Goal: Task Accomplishment & Management: Complete application form

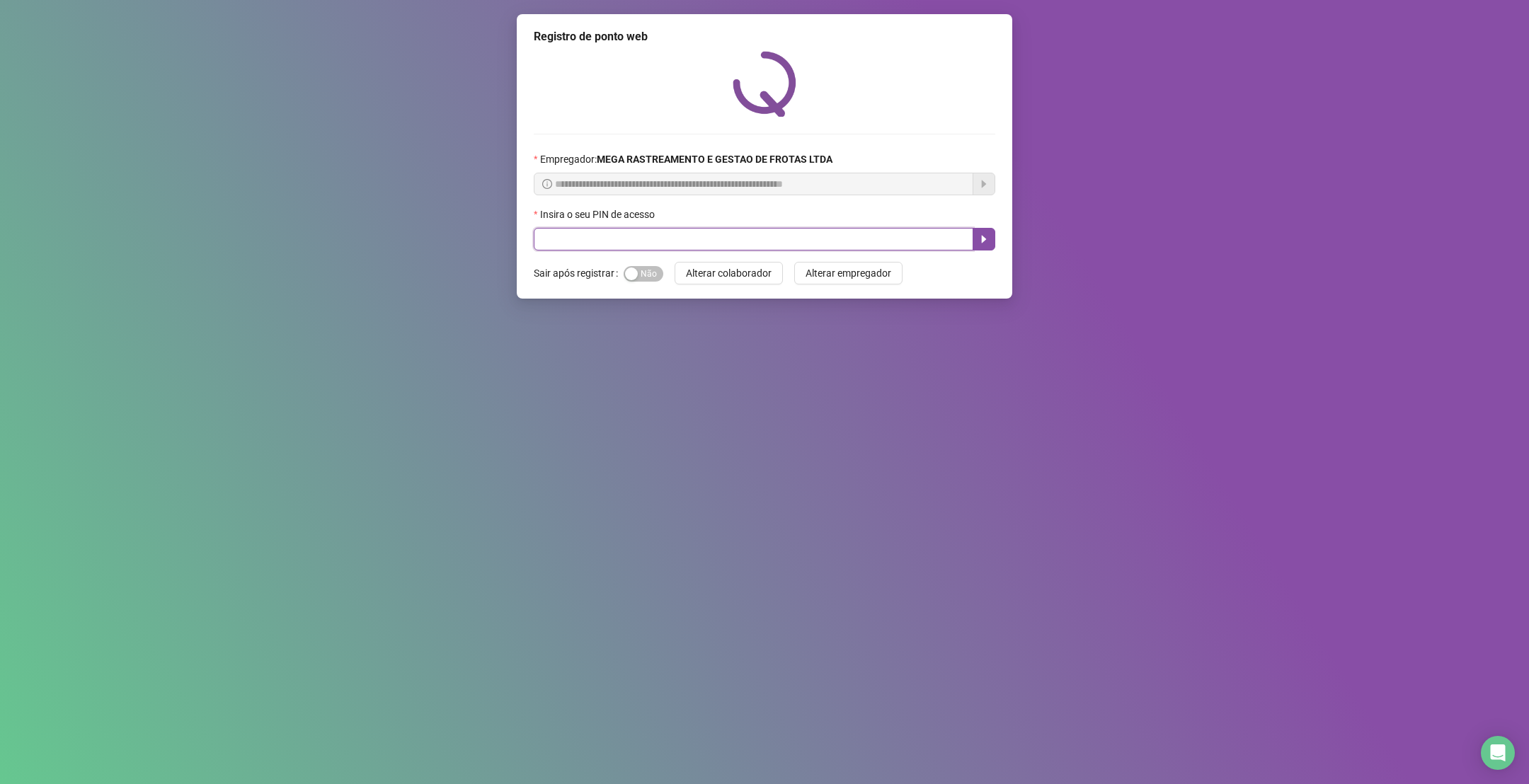
click at [688, 239] on input "text" at bounding box center [754, 239] width 440 height 22
type input "*****"
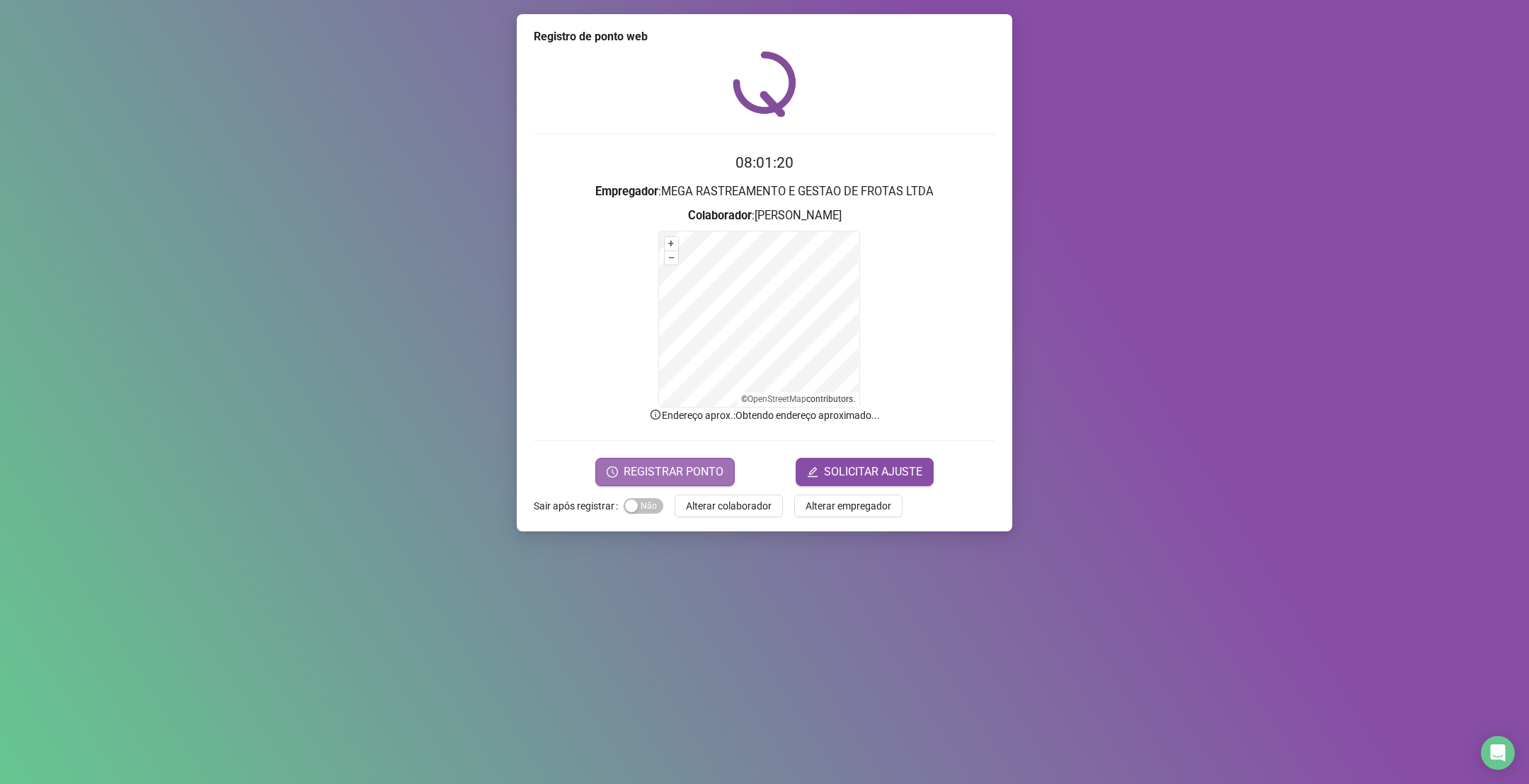
click at [689, 474] on span "REGISTRAR PONTO" at bounding box center [674, 472] width 100 height 17
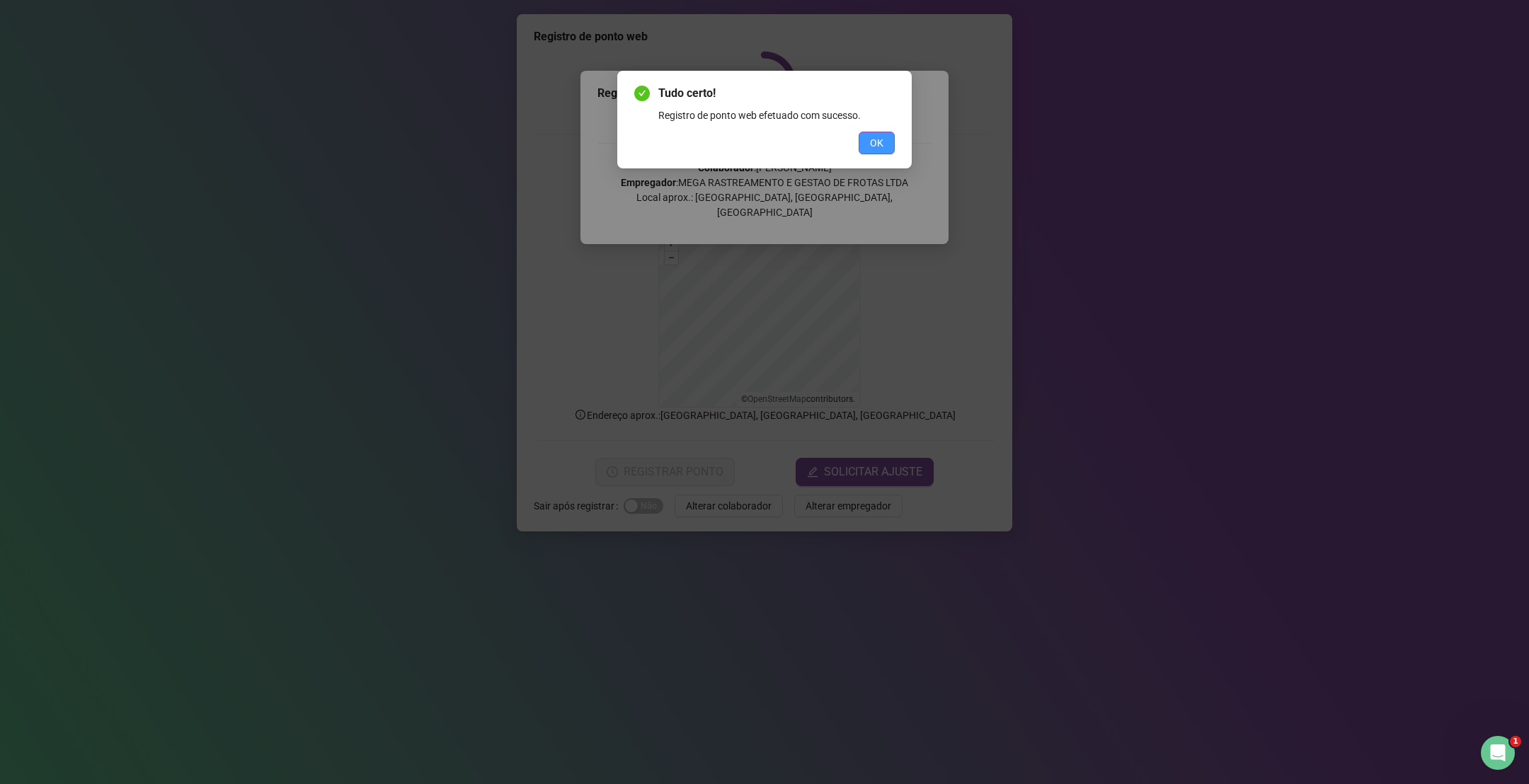
click at [872, 143] on span "OK" at bounding box center [877, 143] width 14 height 15
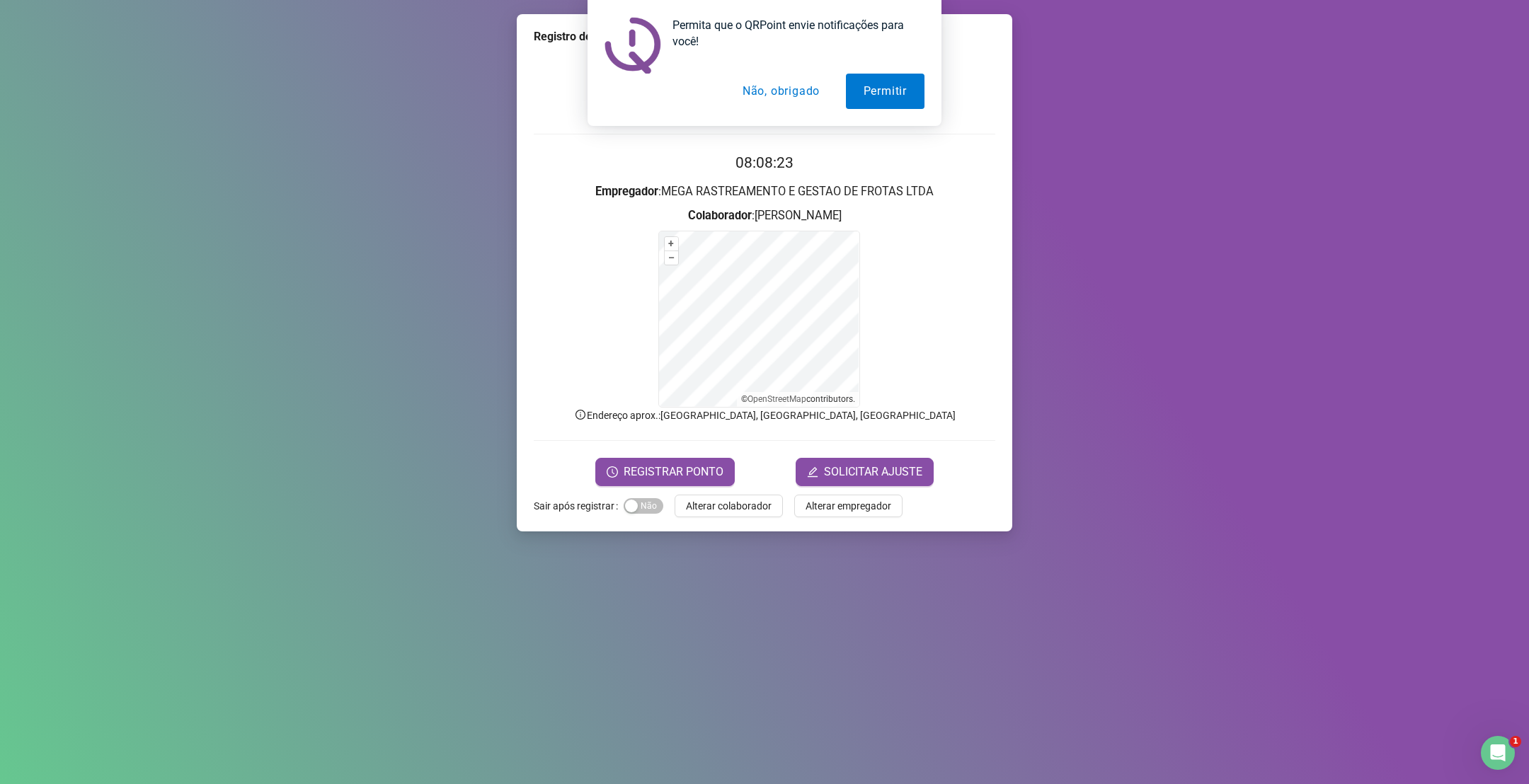
click at [764, 98] on button "Não, obrigado" at bounding box center [781, 91] width 112 height 35
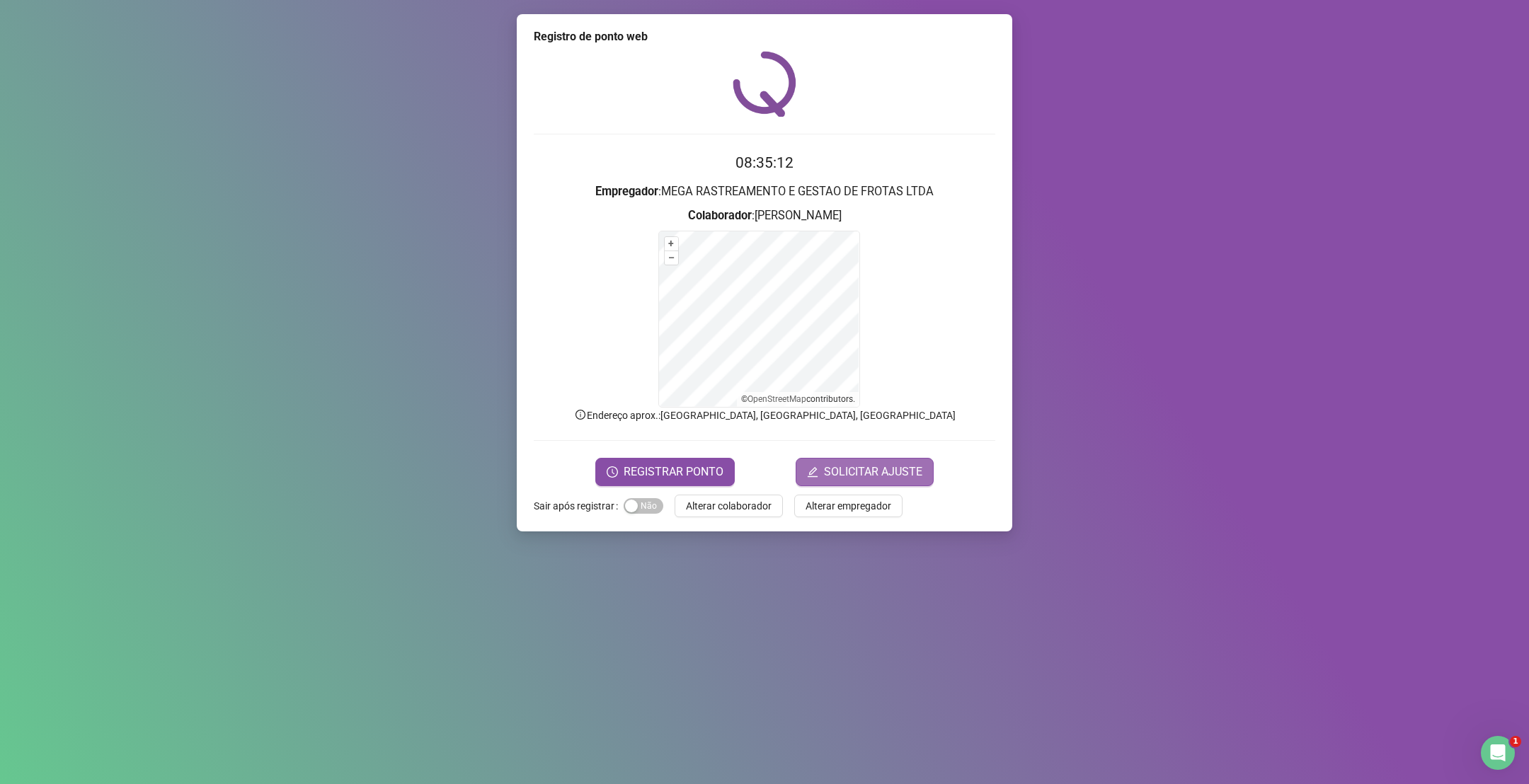
click at [844, 464] on span "SOLICITAR AJUSTE" at bounding box center [873, 472] width 98 height 17
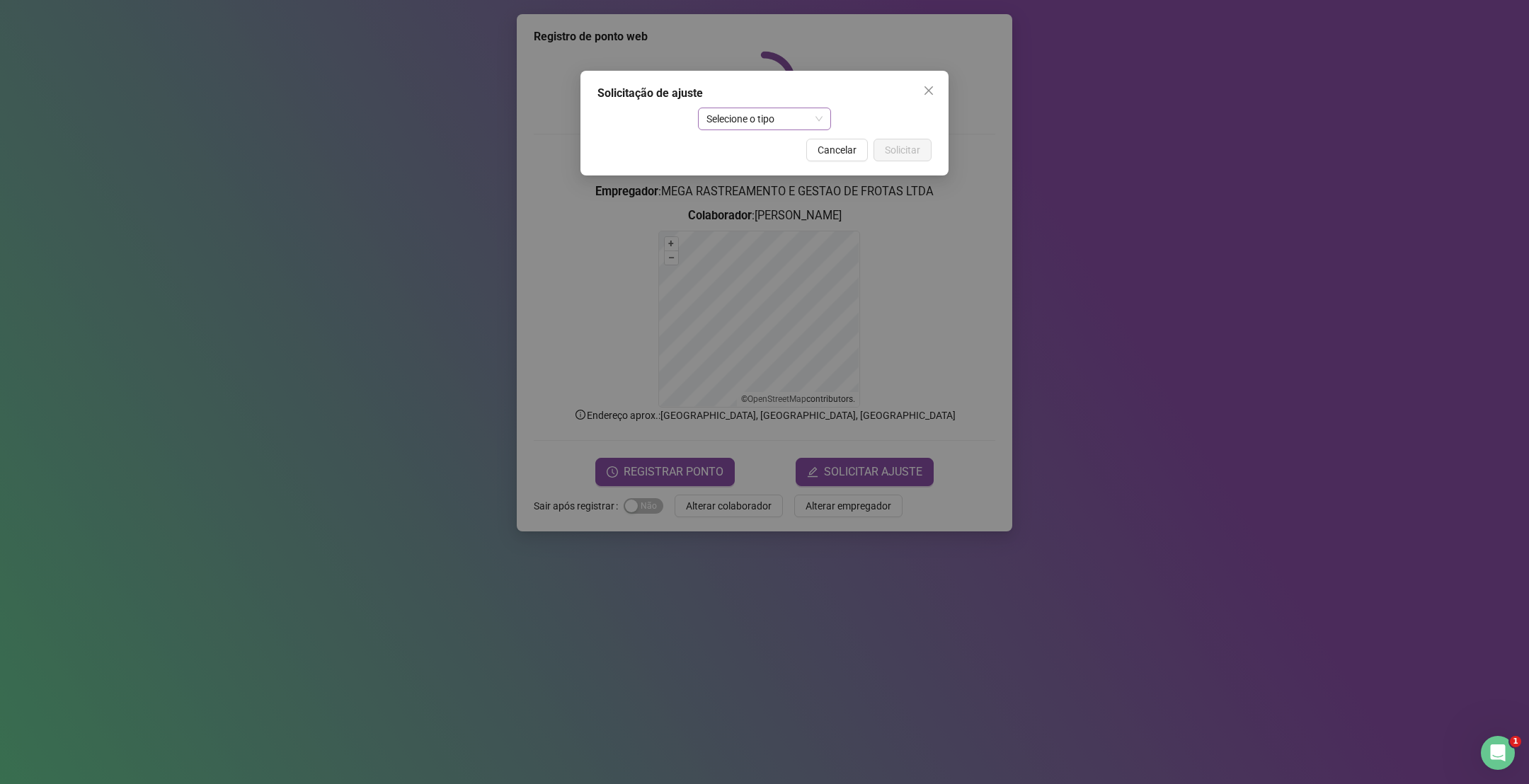
click at [780, 116] on span "Selecione o tipo" at bounding box center [764, 119] width 116 height 21
click at [777, 166] on div "Atestado" at bounding box center [765, 169] width 111 height 15
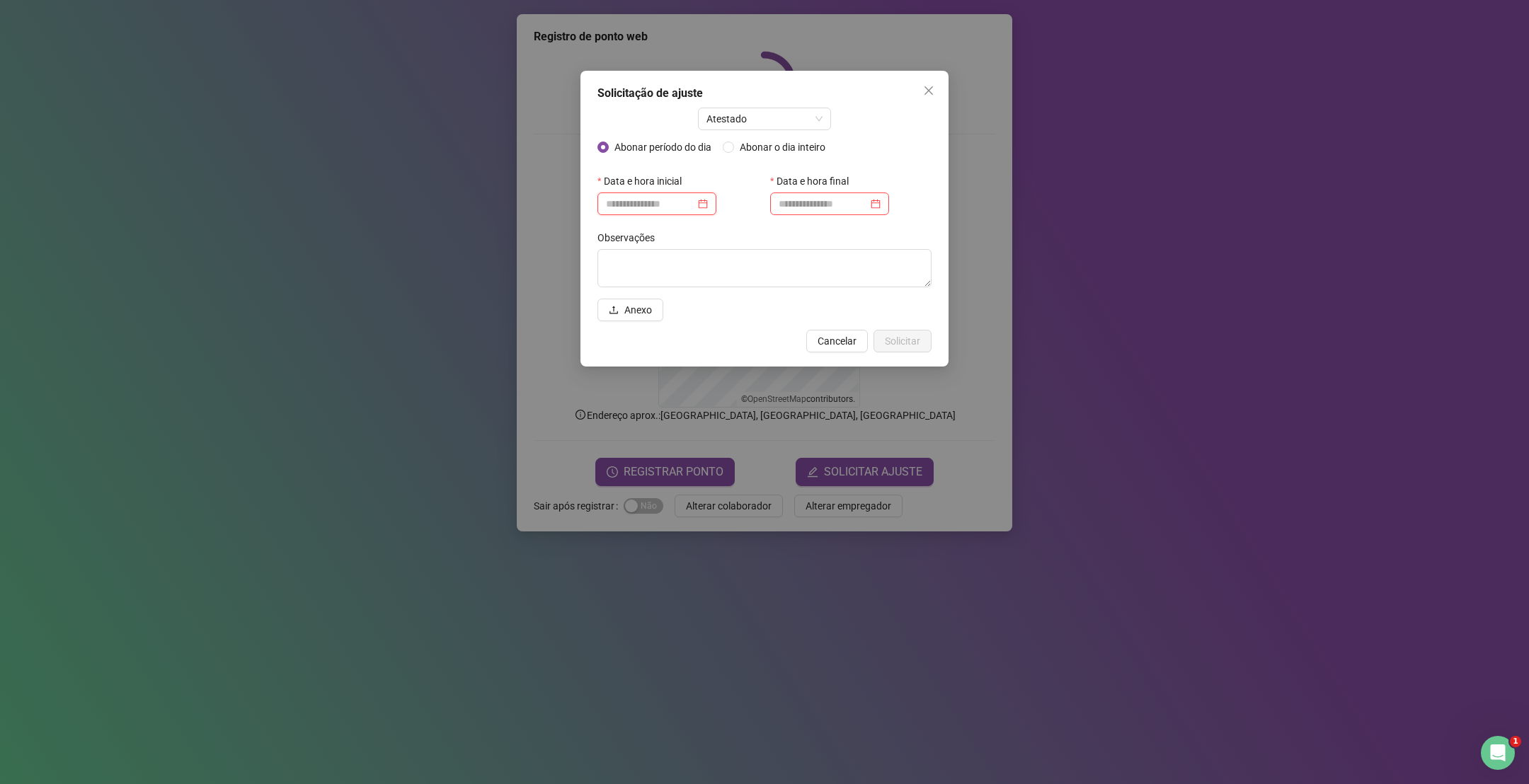
click at [652, 204] on input at bounding box center [651, 204] width 89 height 15
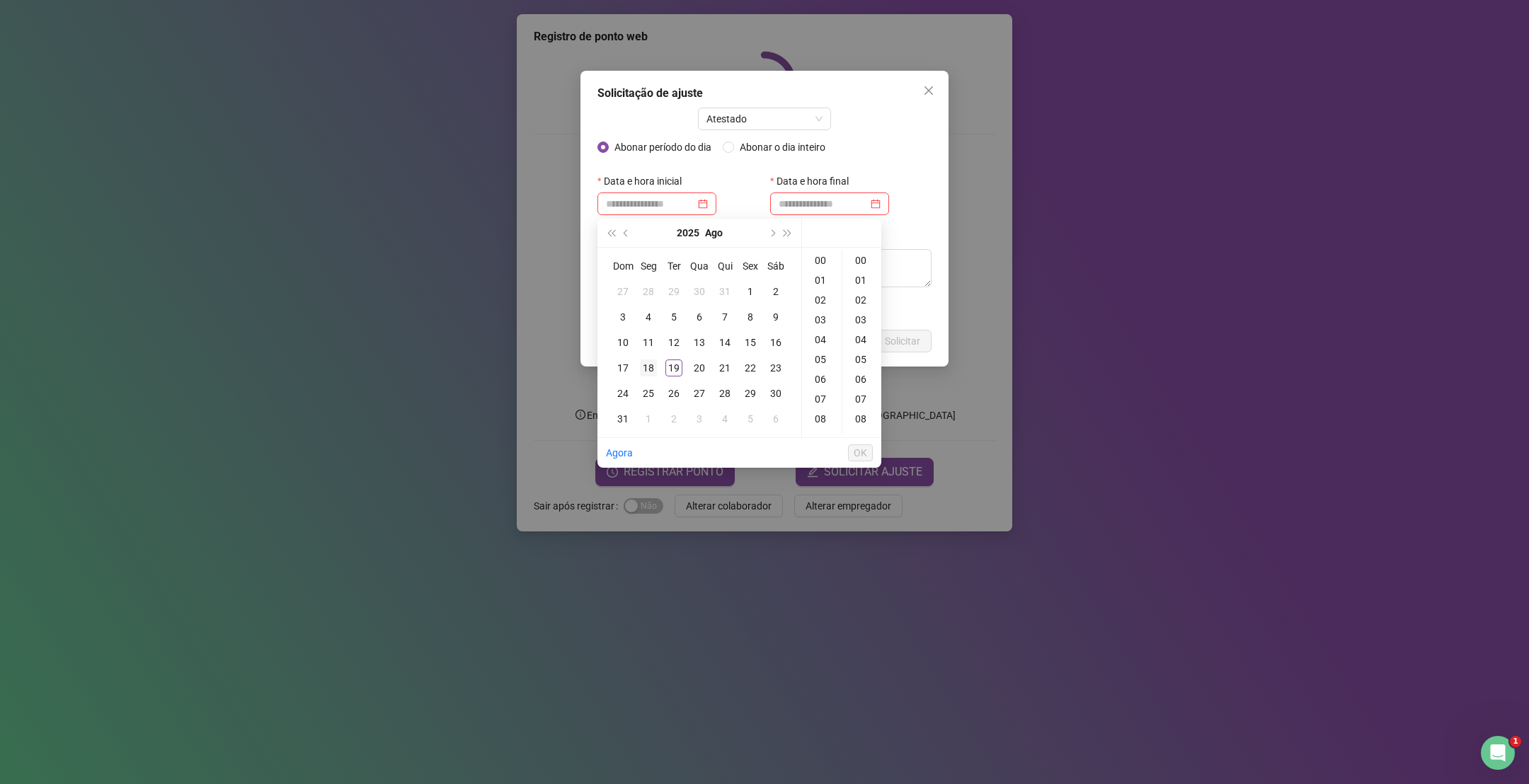
click at [652, 367] on div "18" at bounding box center [649, 368] width 17 height 17
click at [820, 262] on div "16" at bounding box center [822, 258] width 34 height 20
click at [858, 314] on div "40" at bounding box center [862, 310] width 34 height 20
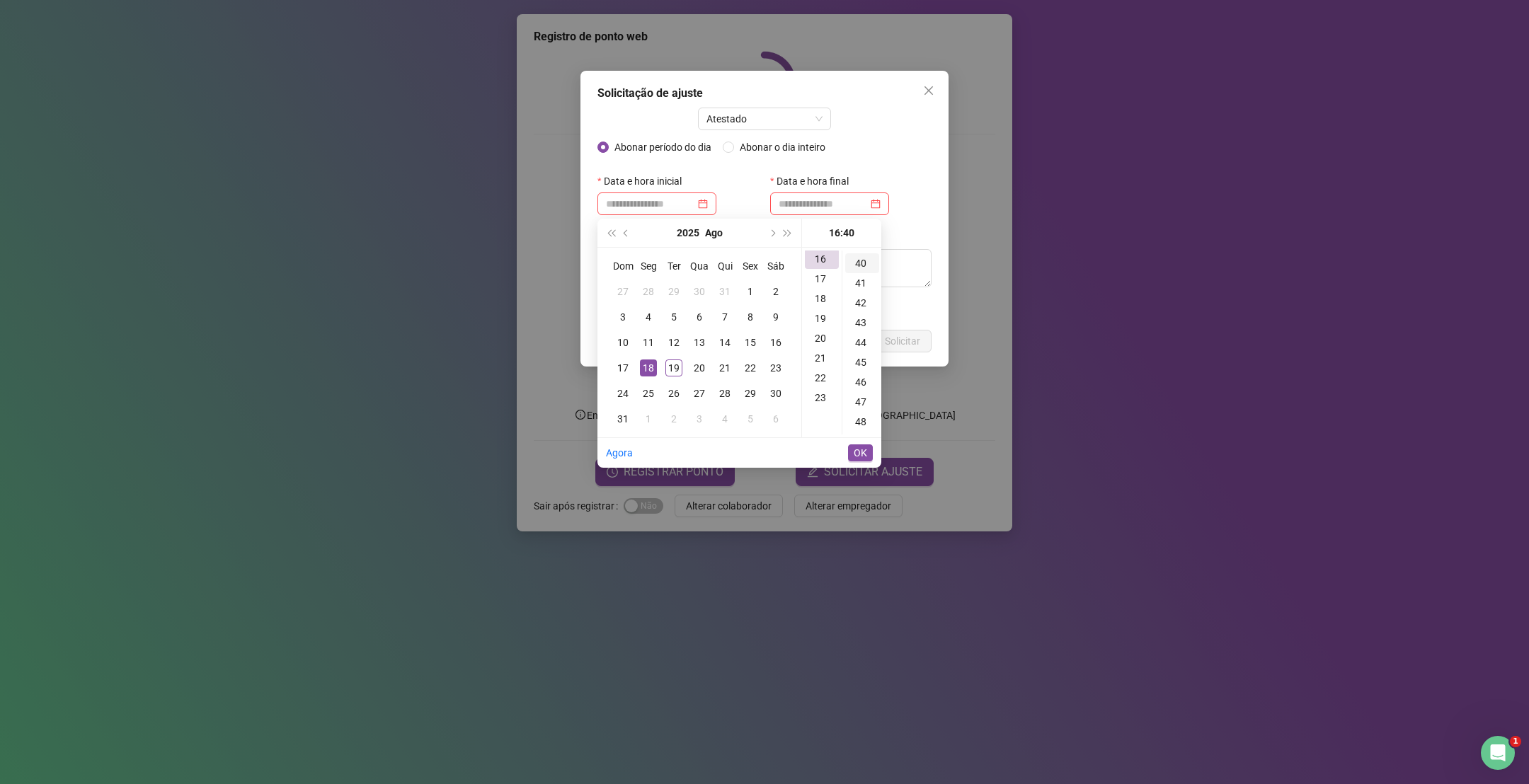
scroll to position [793, 0]
type input "**********"
click at [865, 447] on span "OK" at bounding box center [860, 453] width 14 height 15
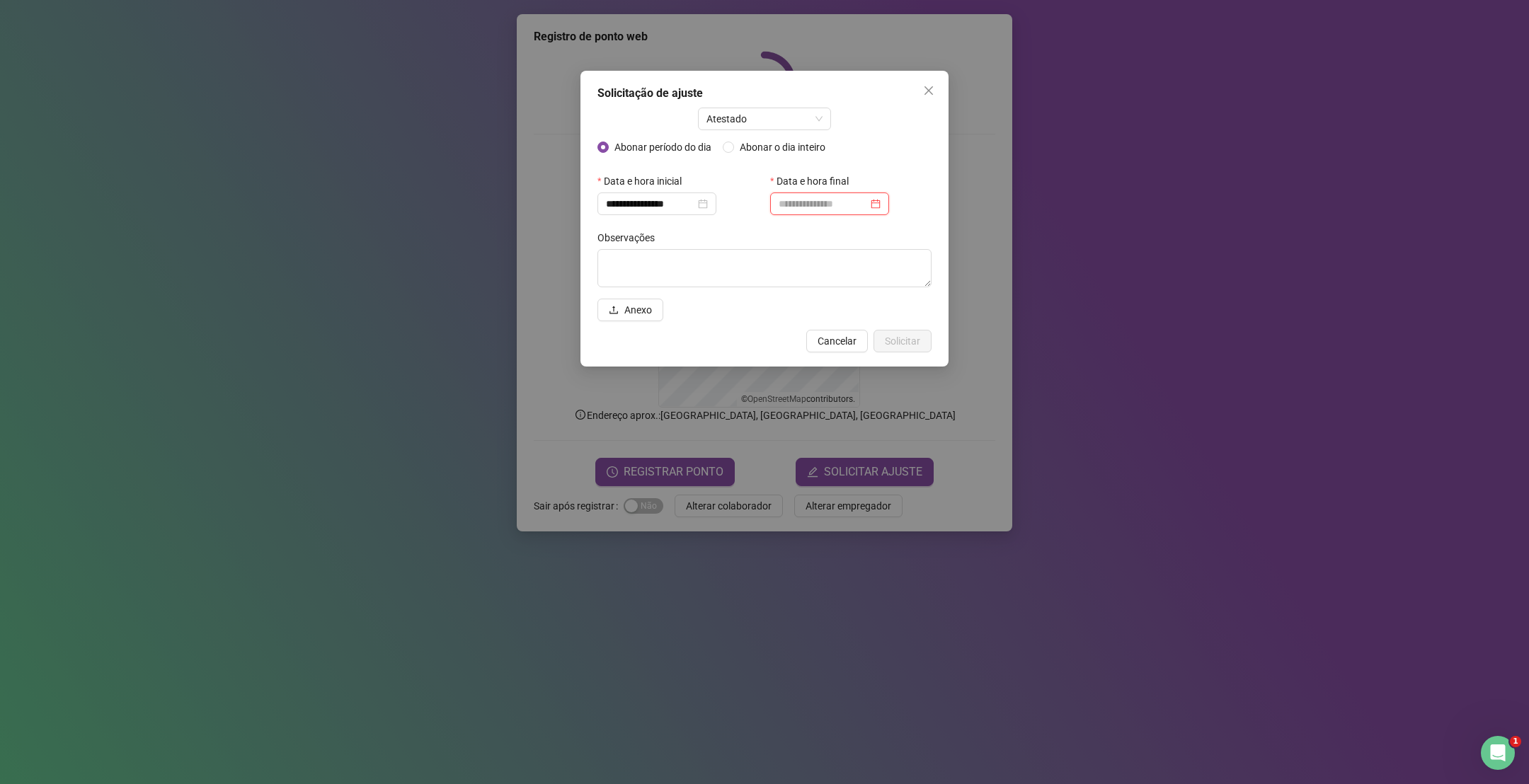
click at [808, 204] on input at bounding box center [824, 204] width 89 height 15
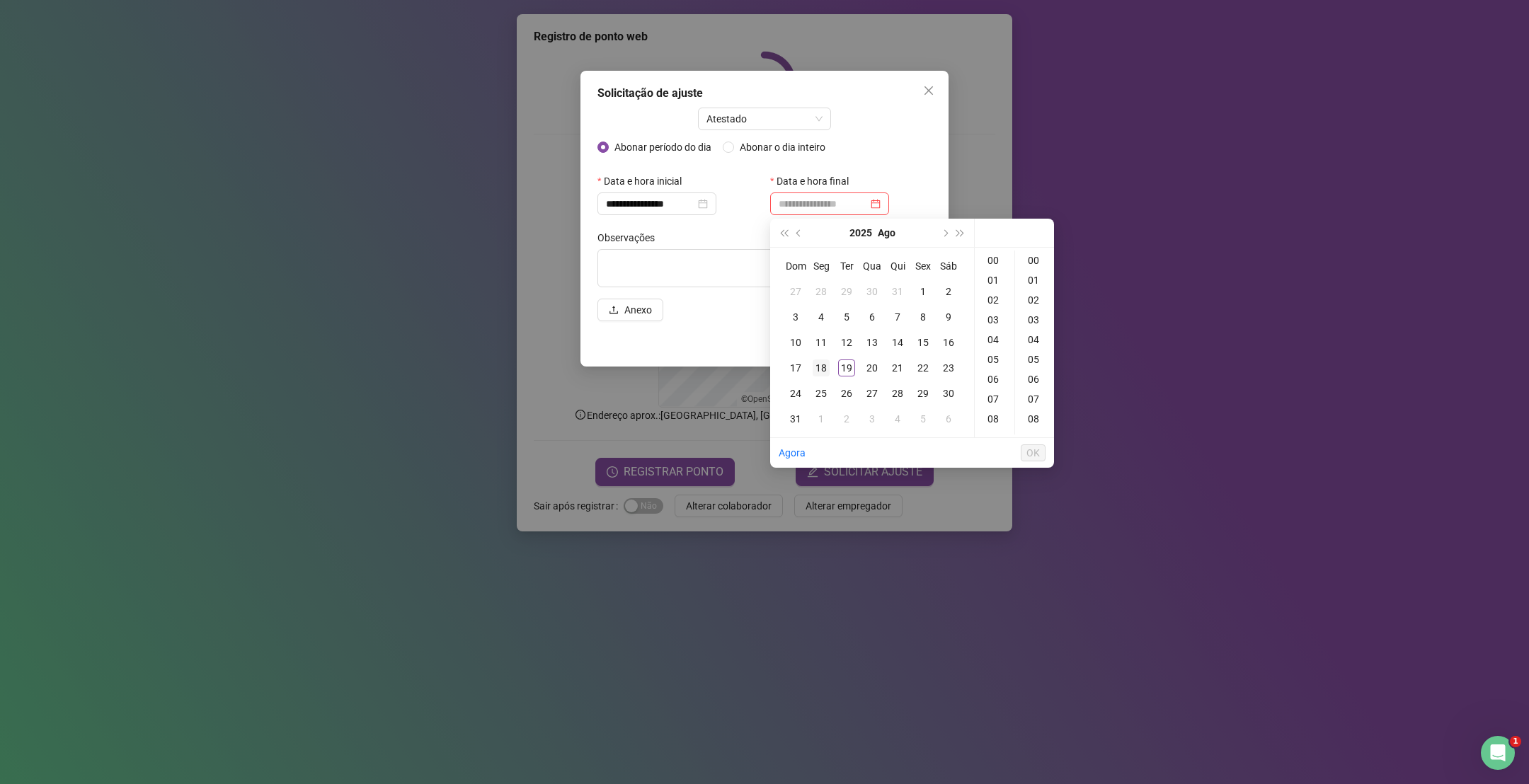
click at [824, 368] on div "18" at bounding box center [821, 368] width 17 height 17
click at [995, 355] on div "17" at bounding box center [995, 354] width 34 height 20
type input "**********"
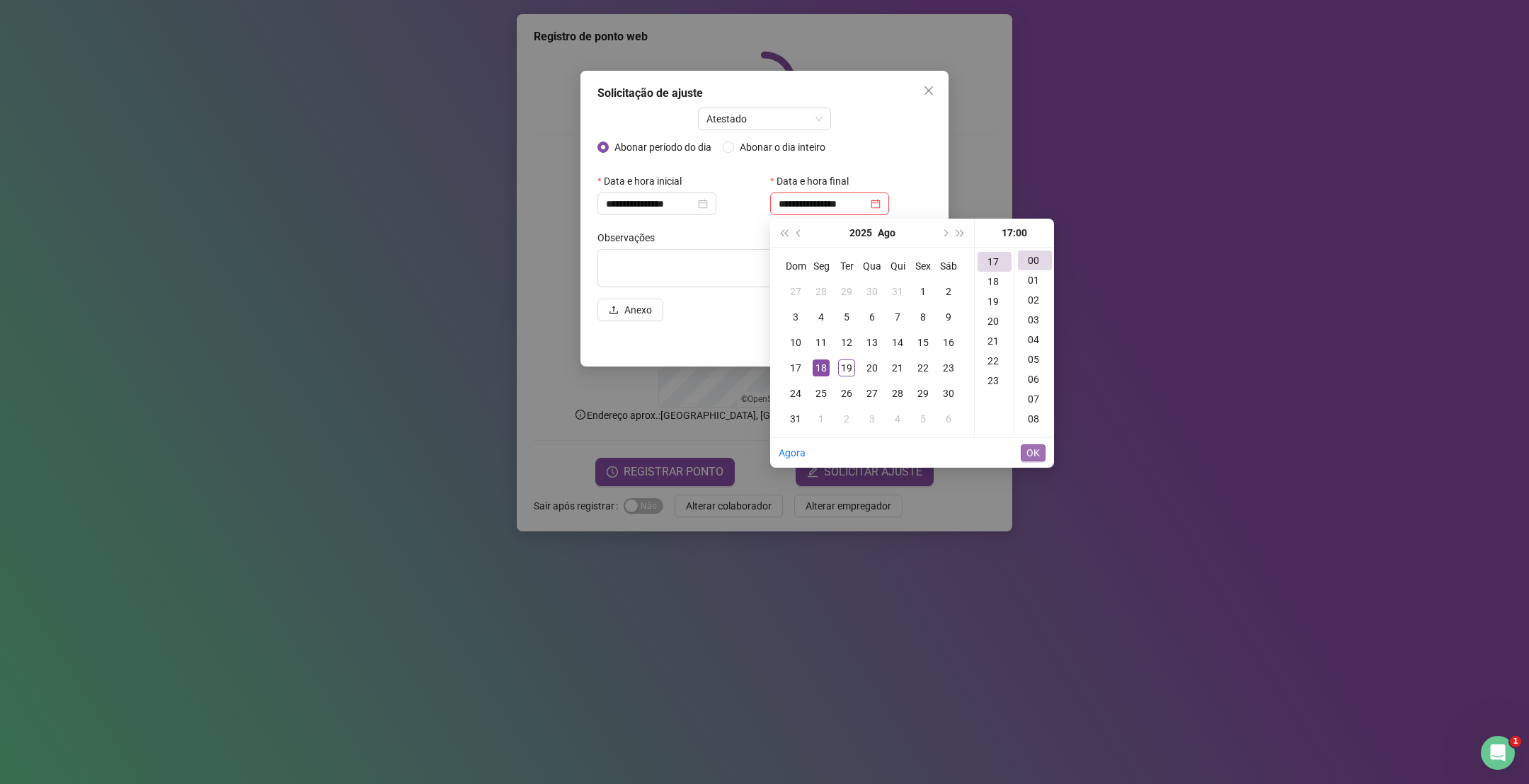
click at [1030, 447] on span "OK" at bounding box center [1033, 453] width 14 height 15
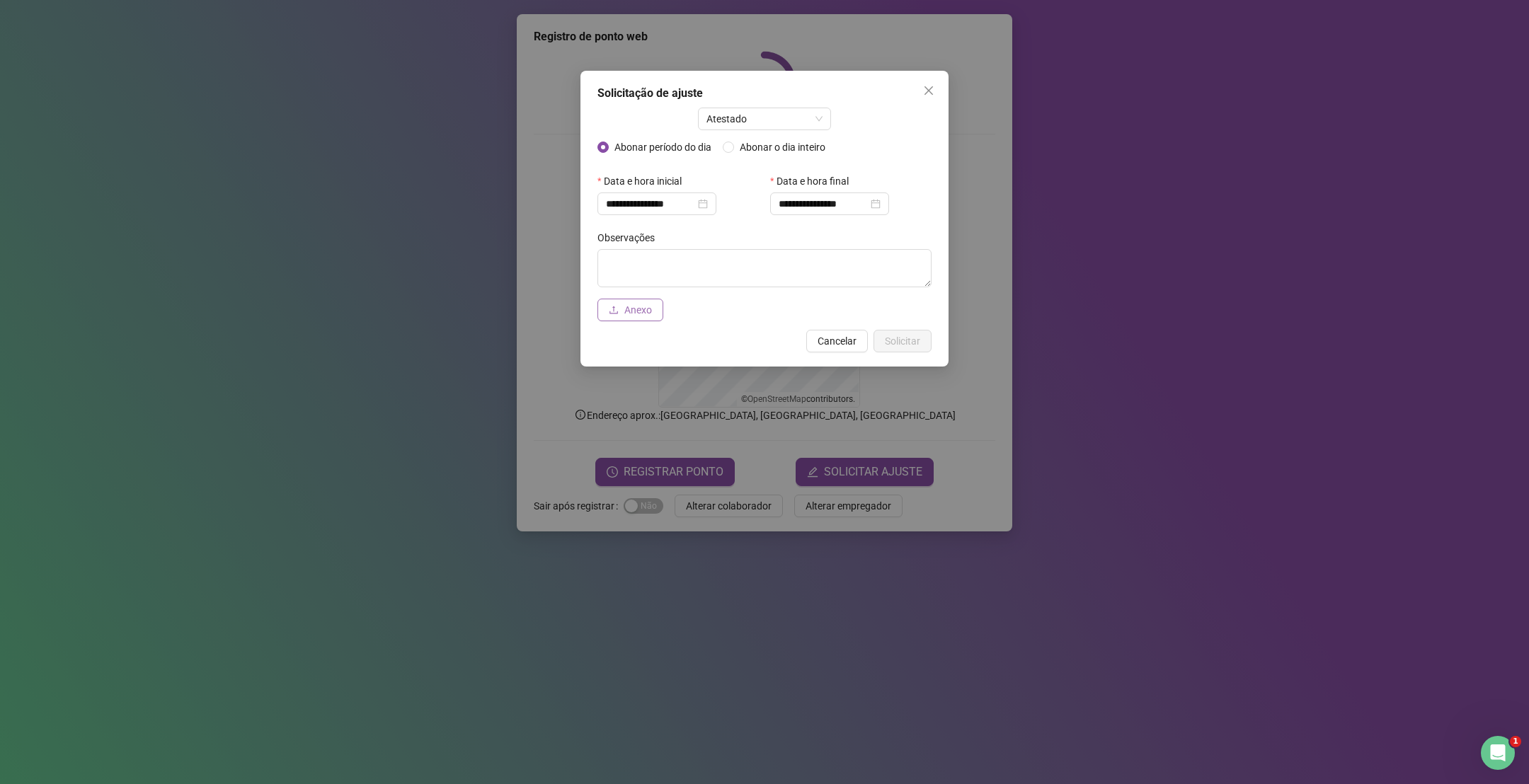
click at [650, 314] on span "Anexo" at bounding box center [638, 310] width 27 height 15
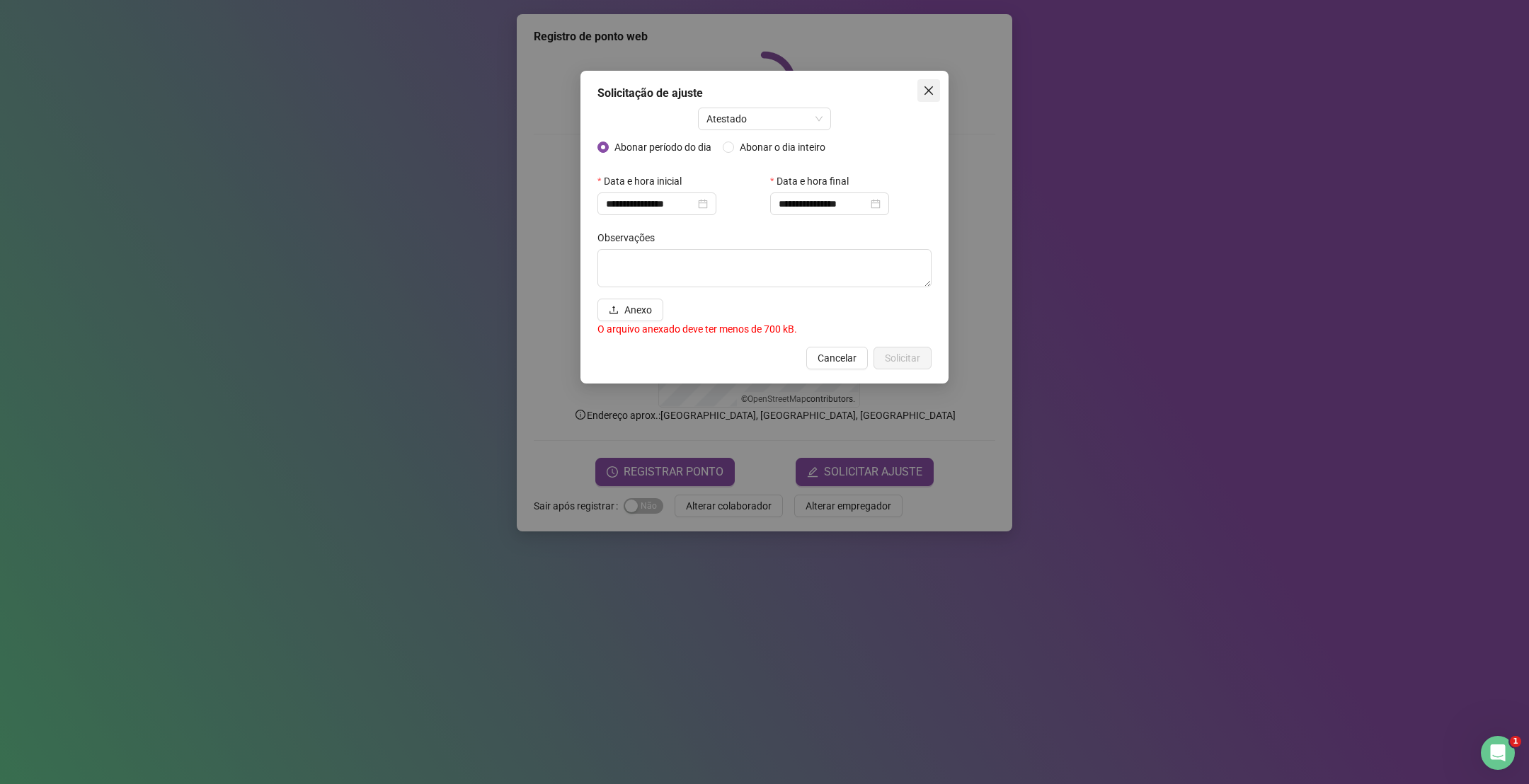
click at [935, 92] on span "Close" at bounding box center [929, 90] width 22 height 11
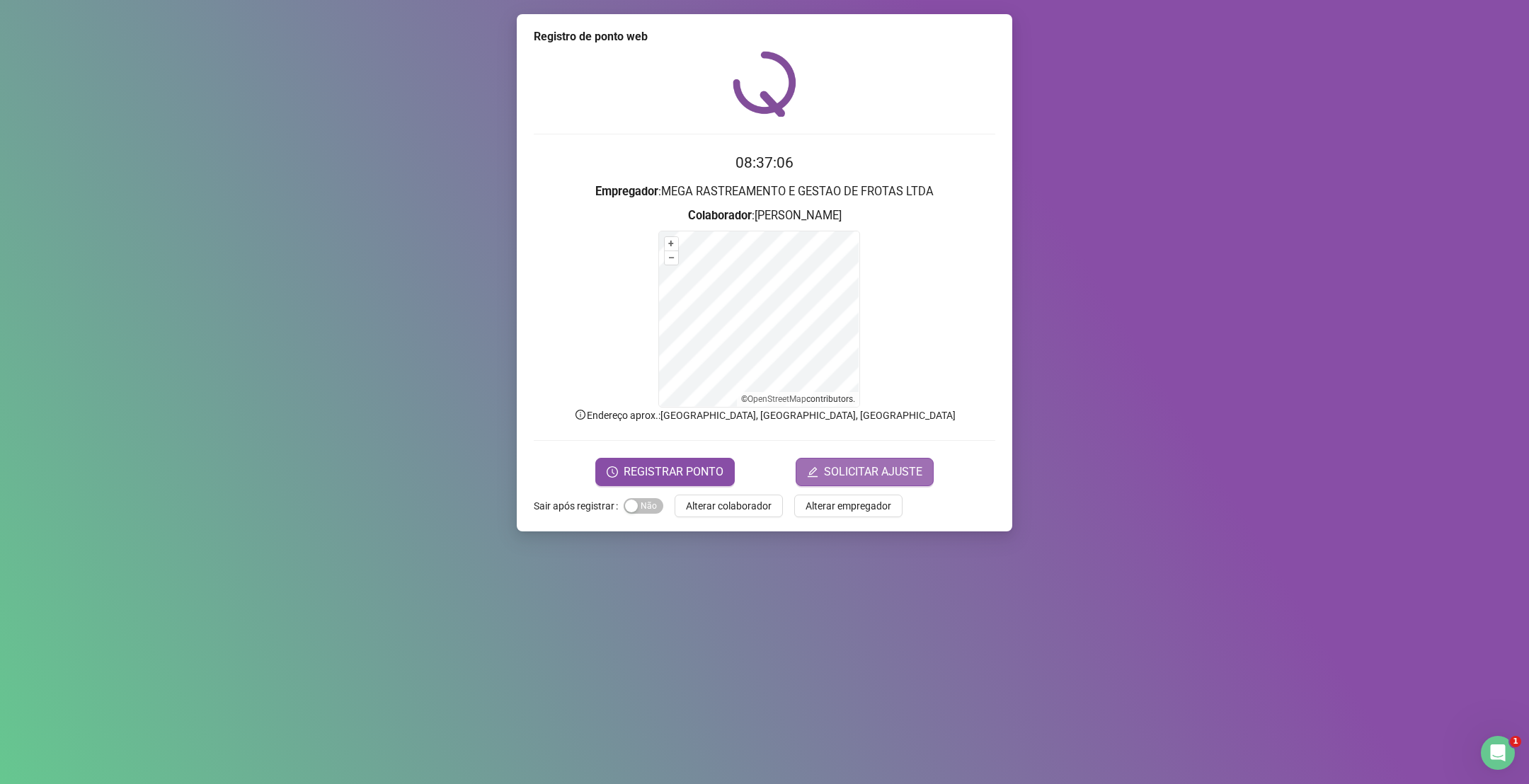
click at [824, 461] on button "SOLICITAR AJUSTE" at bounding box center [865, 472] width 138 height 28
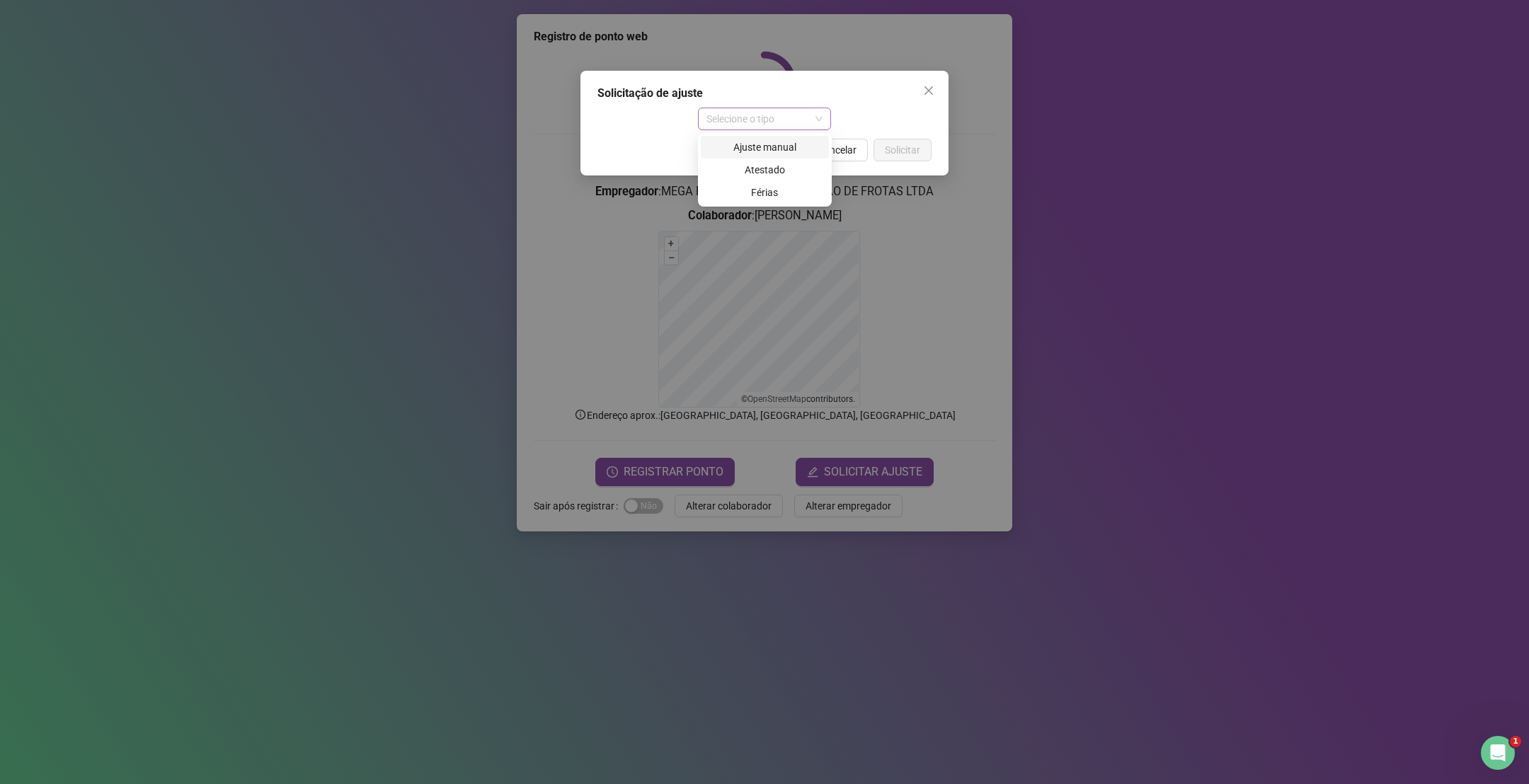
click at [777, 113] on span "Selecione o tipo" at bounding box center [764, 119] width 116 height 21
click at [773, 169] on div "Atestado" at bounding box center [765, 169] width 111 height 15
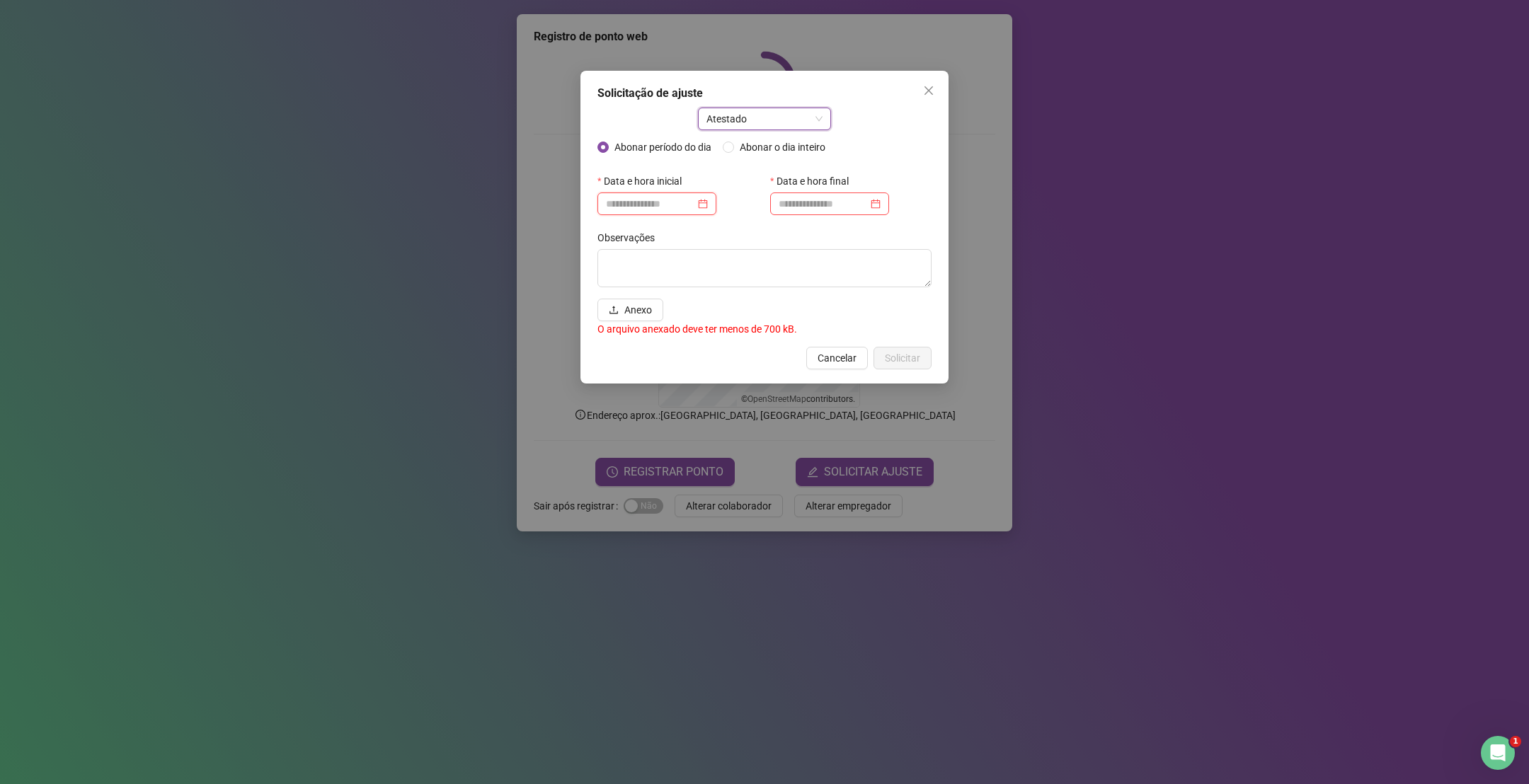
click at [637, 196] on input at bounding box center [651, 204] width 89 height 15
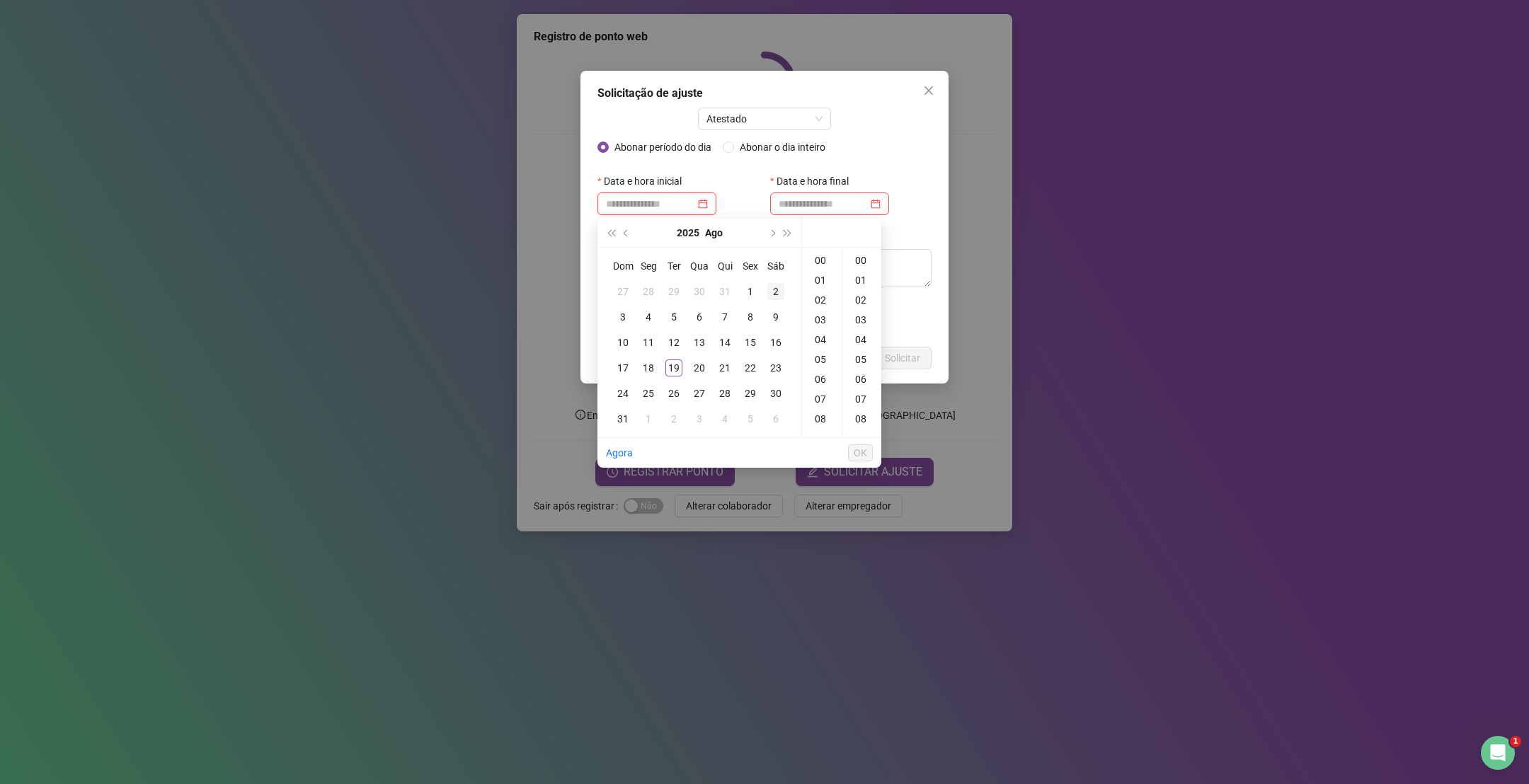
type input "**********"
click at [648, 367] on div "18" at bounding box center [649, 368] width 17 height 17
click at [822, 365] on div "16" at bounding box center [822, 365] width 34 height 20
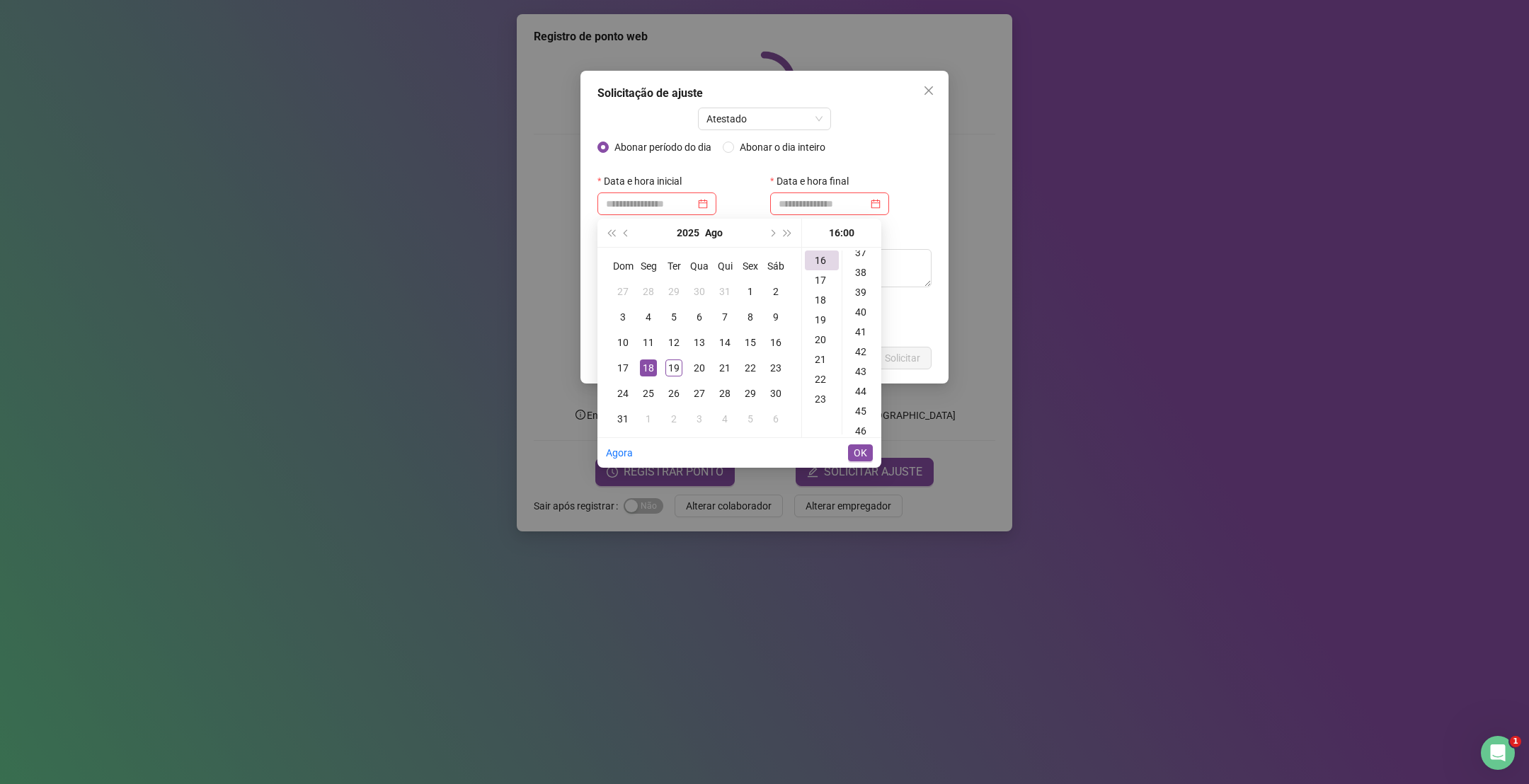
scroll to position [743, 0]
click at [863, 315] on div "40" at bounding box center [862, 310] width 34 height 20
type input "**********"
click at [859, 448] on span "OK" at bounding box center [860, 453] width 14 height 15
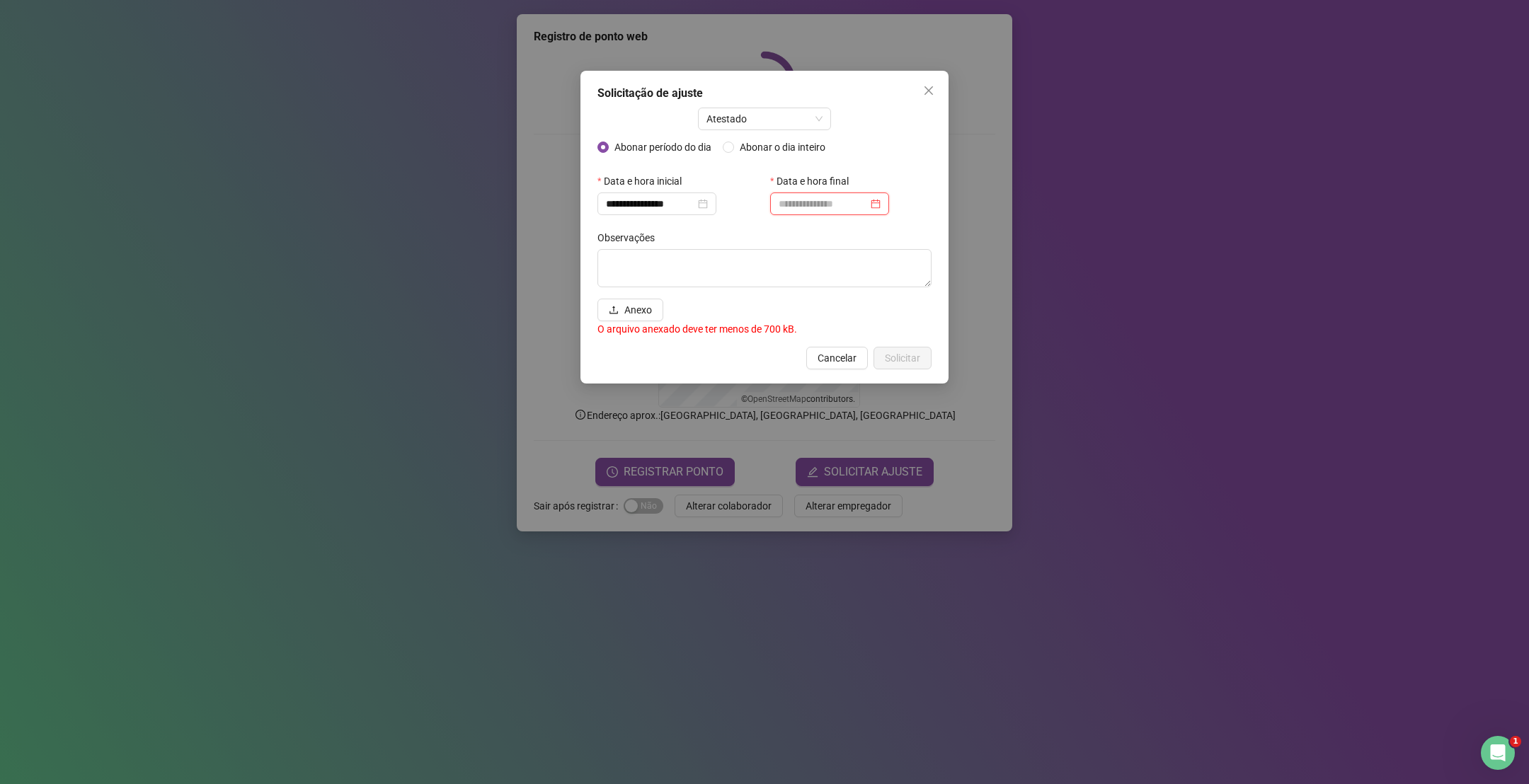
click at [813, 204] on input at bounding box center [824, 204] width 89 height 15
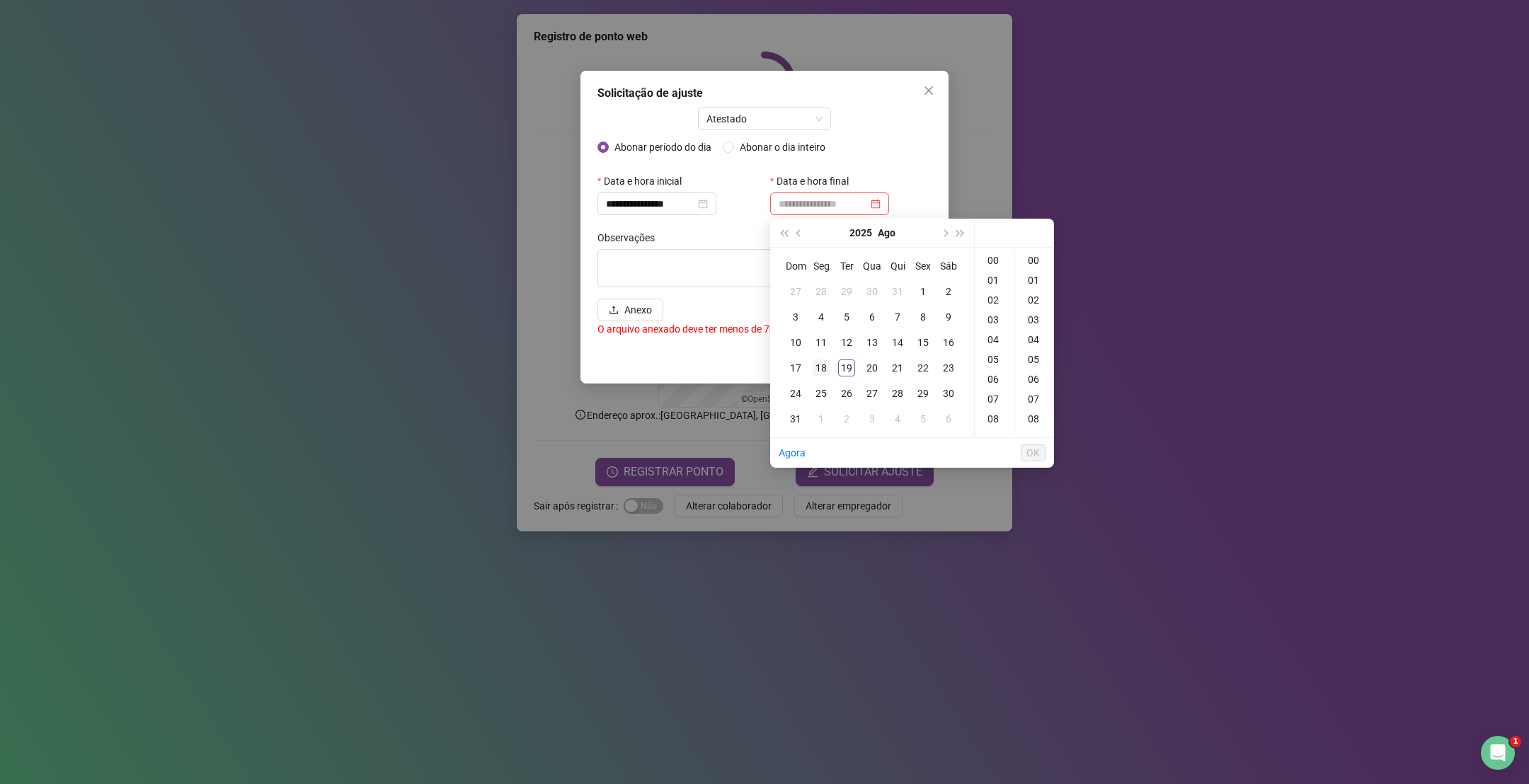
click at [823, 362] on div "18" at bounding box center [821, 368] width 17 height 17
click at [997, 384] on div "17" at bounding box center [995, 384] width 34 height 20
type input "**********"
click at [1031, 451] on span "OK" at bounding box center [1033, 453] width 14 height 15
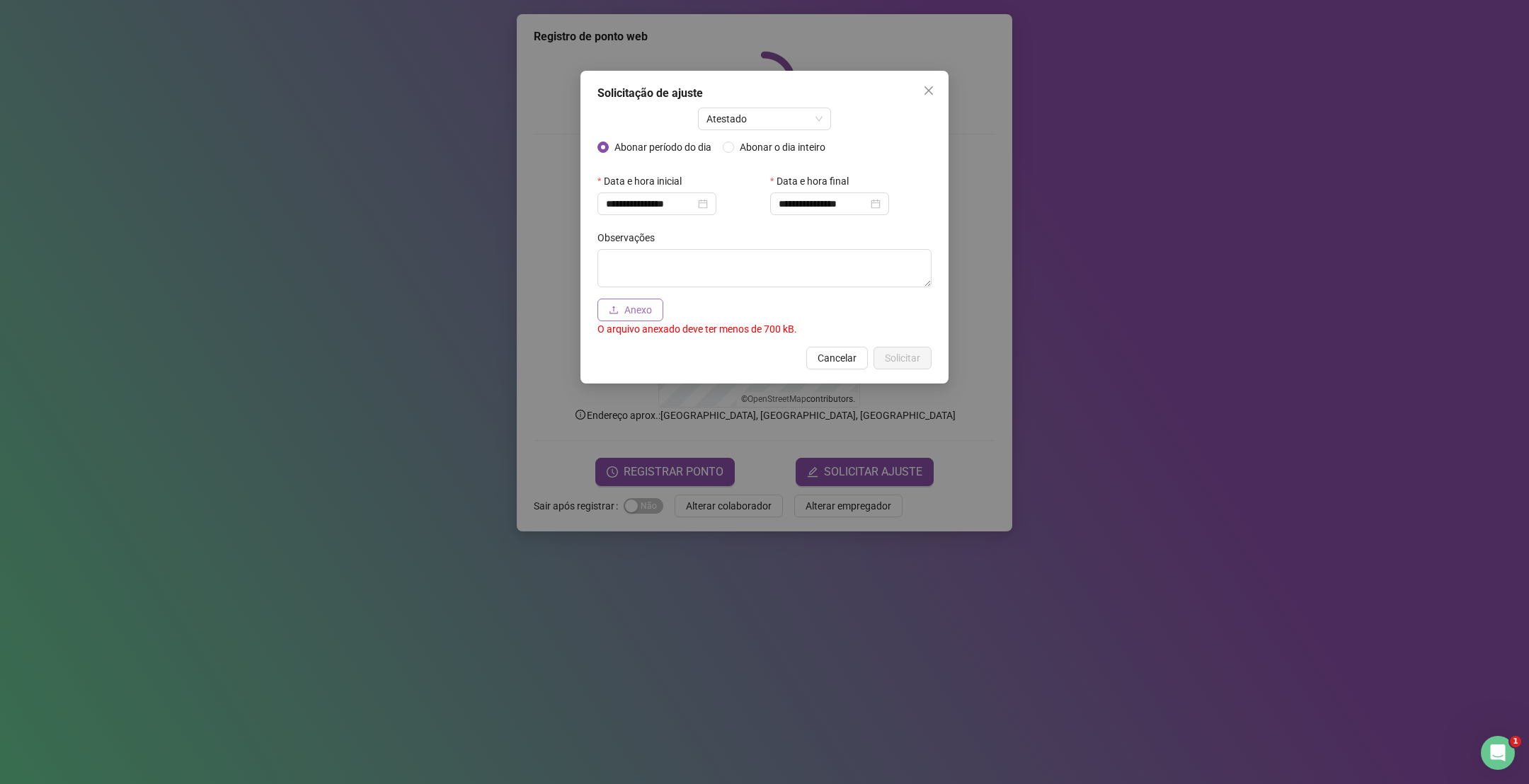
click at [625, 306] on span "Anexo" at bounding box center [638, 310] width 27 height 15
click at [674, 270] on textarea at bounding box center [764, 268] width 334 height 39
click at [648, 308] on span "Anexo" at bounding box center [638, 310] width 27 height 15
click at [929, 93] on icon "close" at bounding box center [928, 90] width 11 height 11
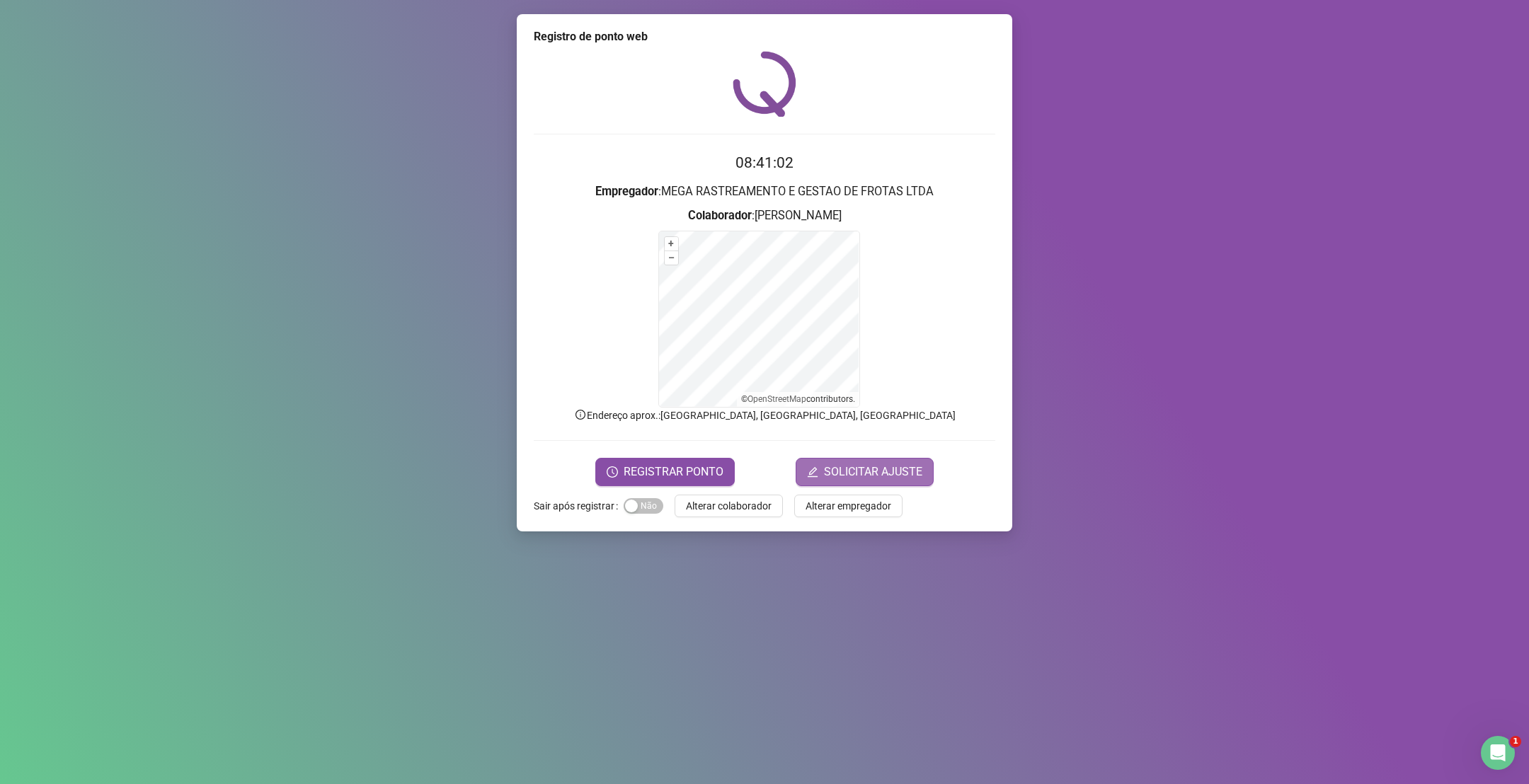
click at [866, 472] on span "SOLICITAR AJUSTE" at bounding box center [873, 472] width 98 height 17
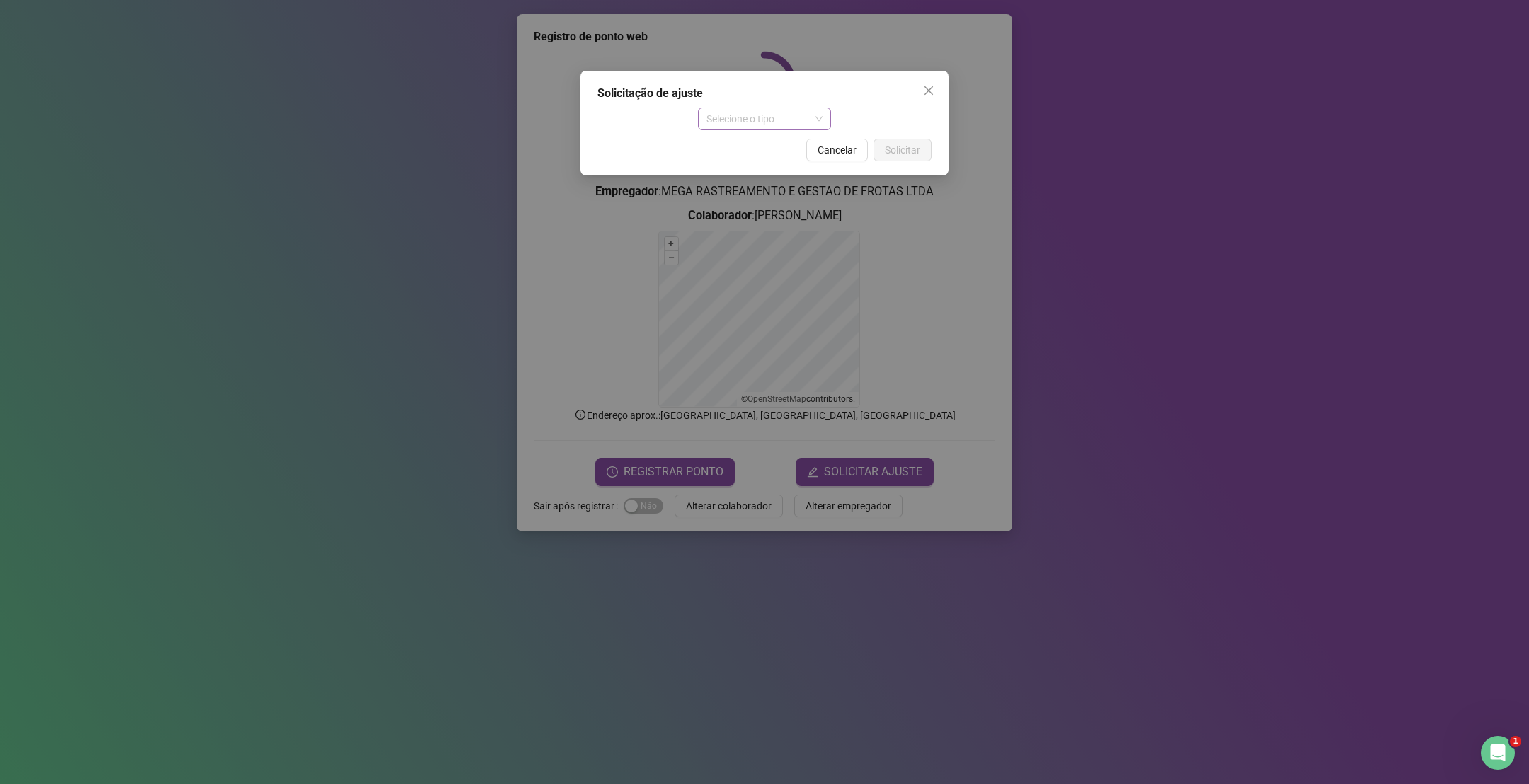
click at [747, 116] on span "Selecione o tipo" at bounding box center [764, 119] width 116 height 21
click at [760, 166] on div "Atestado" at bounding box center [765, 169] width 111 height 15
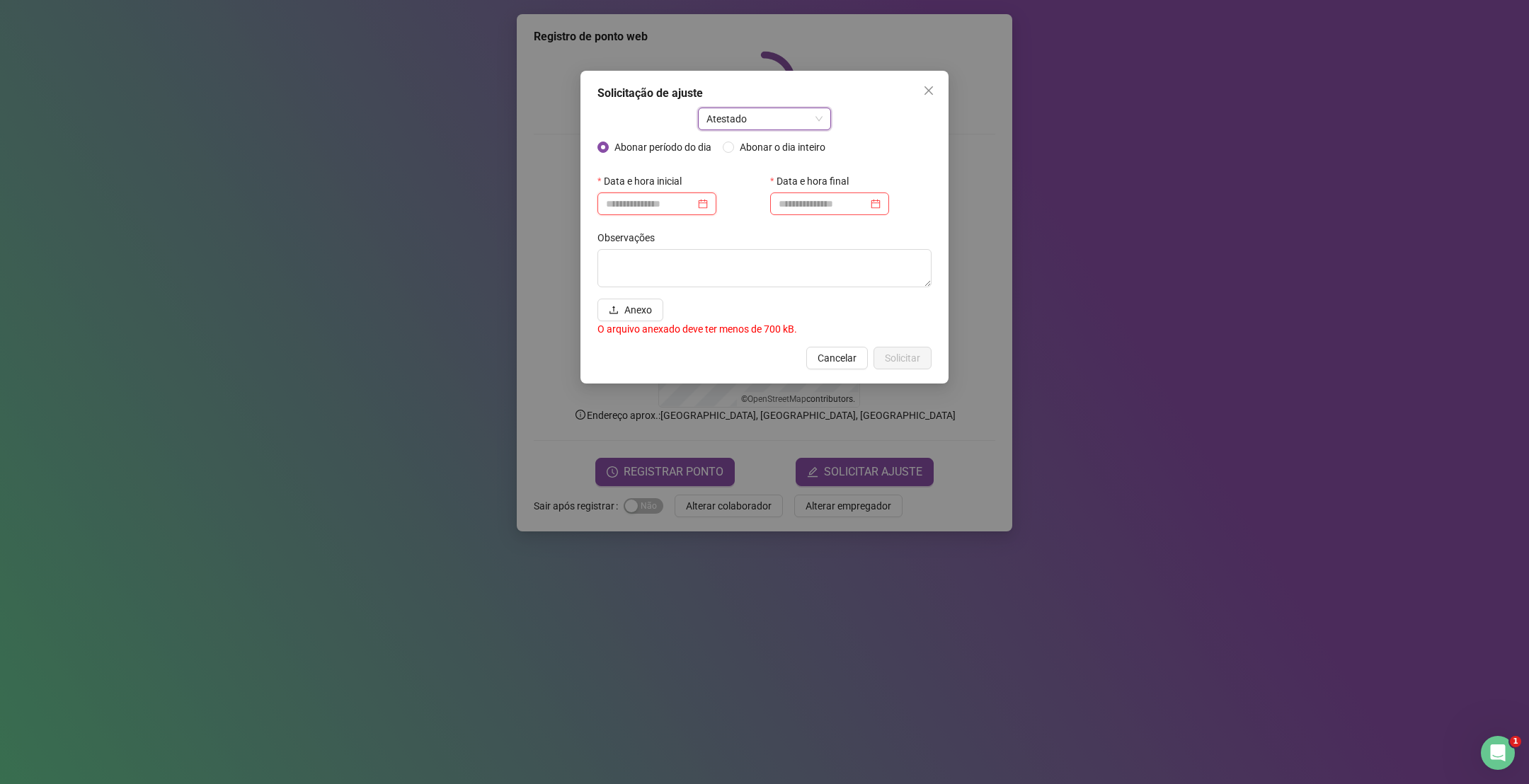
click at [658, 204] on input at bounding box center [651, 204] width 89 height 15
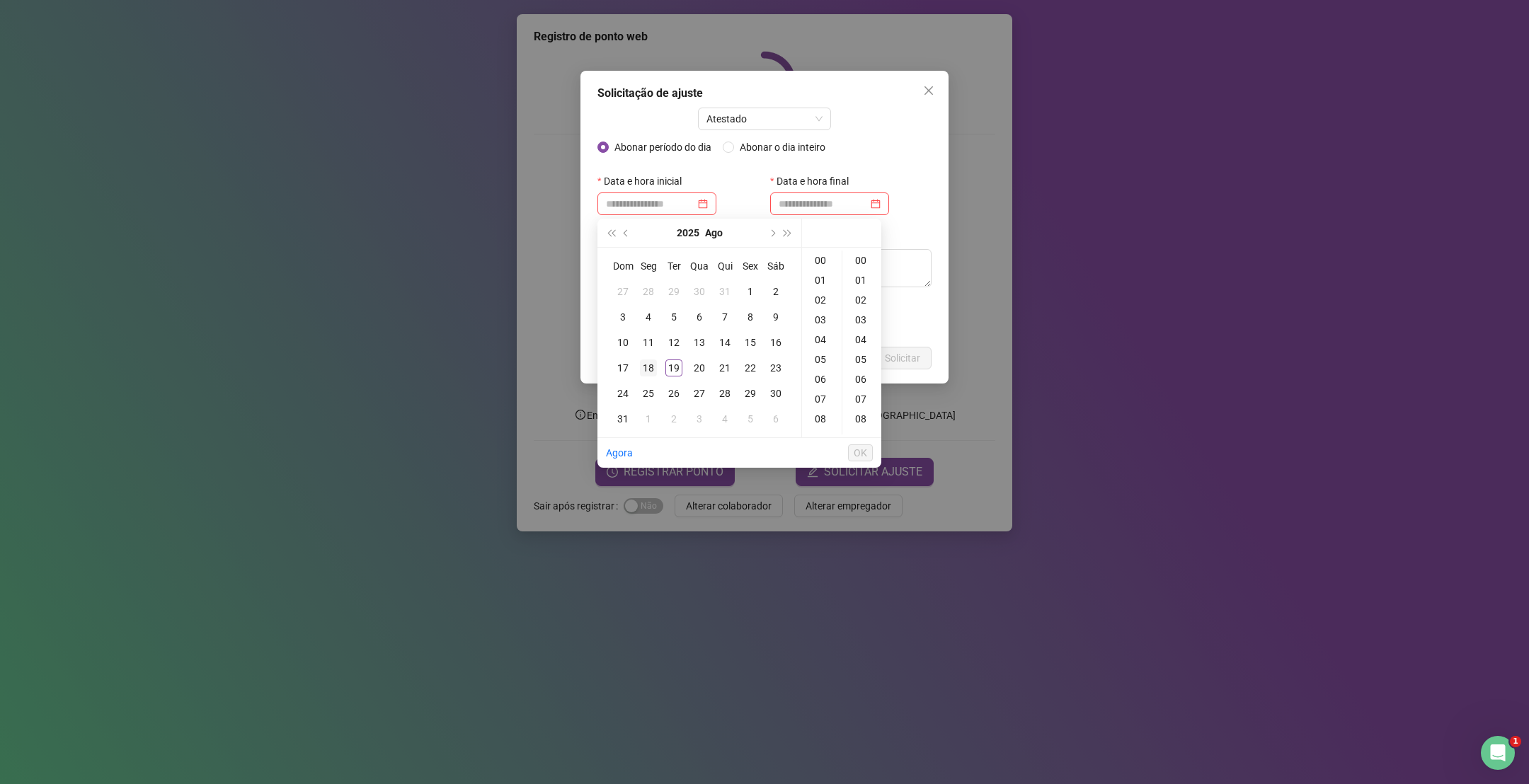
click at [651, 365] on div "18" at bounding box center [649, 368] width 17 height 17
click at [822, 338] on div "16" at bounding box center [822, 335] width 34 height 20
click at [862, 306] on div "40" at bounding box center [862, 310] width 34 height 20
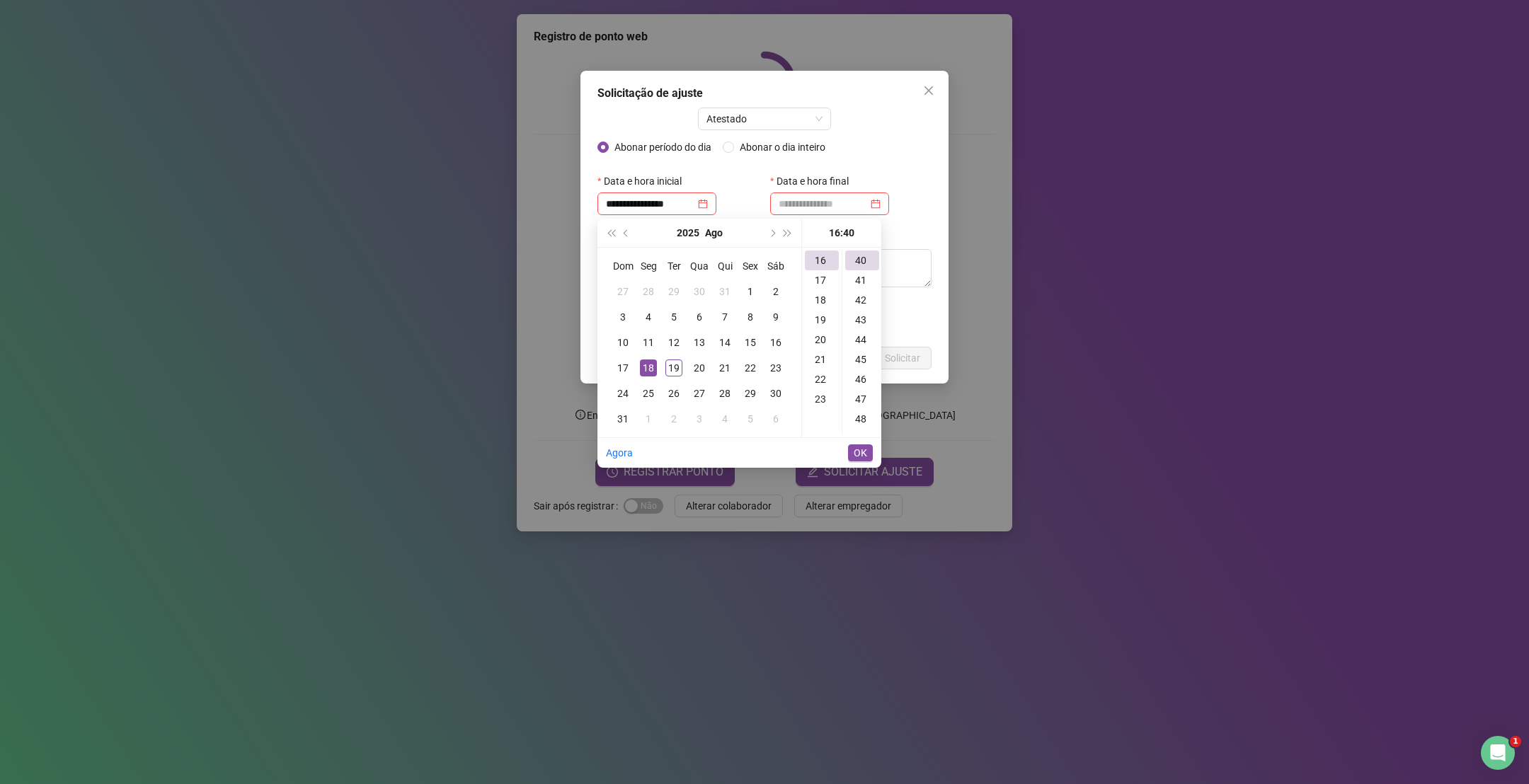
type input "**********"
click at [862, 454] on span "OK" at bounding box center [860, 453] width 14 height 15
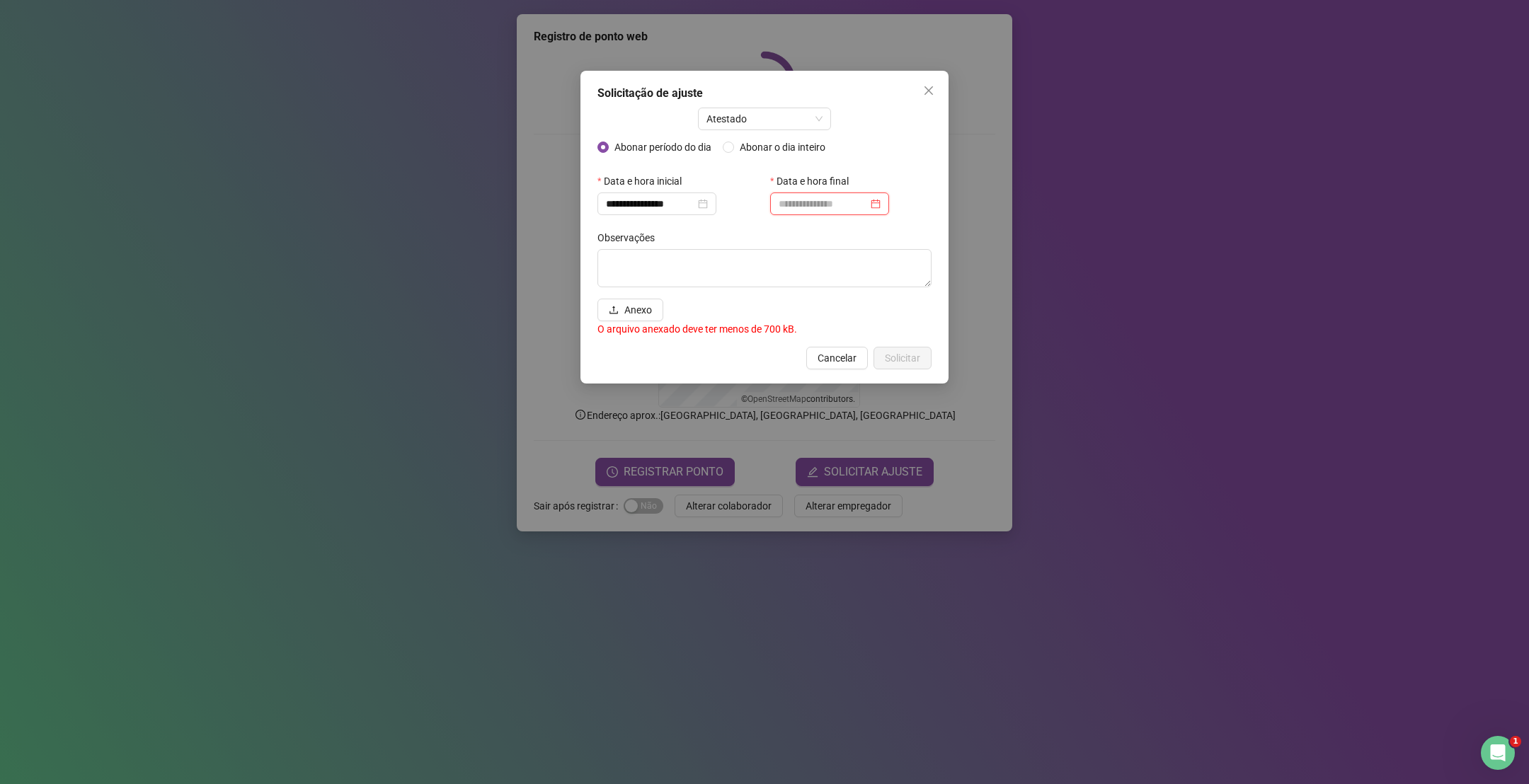
click at [817, 199] on input at bounding box center [824, 204] width 89 height 15
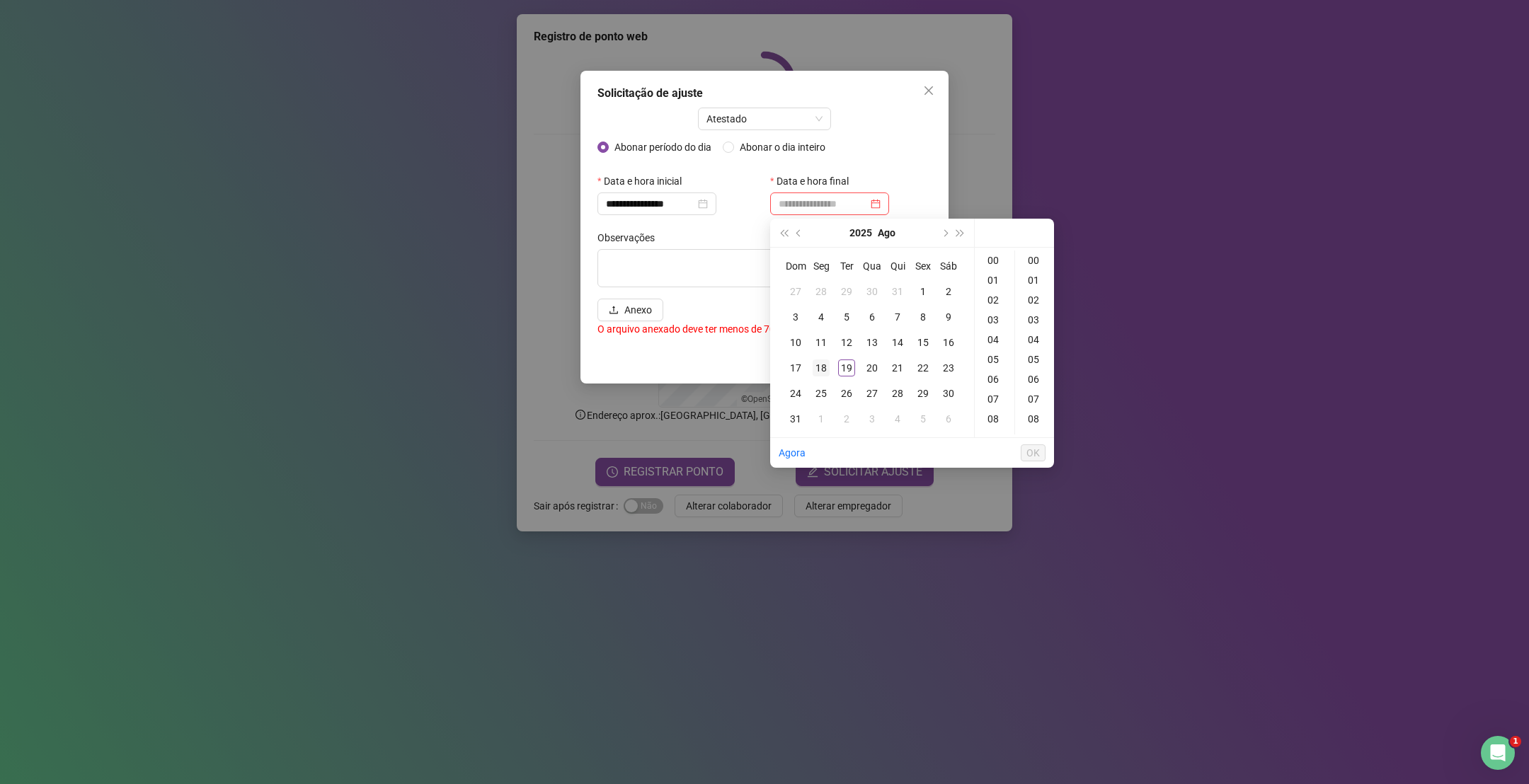
click at [822, 366] on div "18" at bounding box center [821, 368] width 17 height 17
click at [994, 279] on div "17" at bounding box center [995, 278] width 34 height 20
type input "**********"
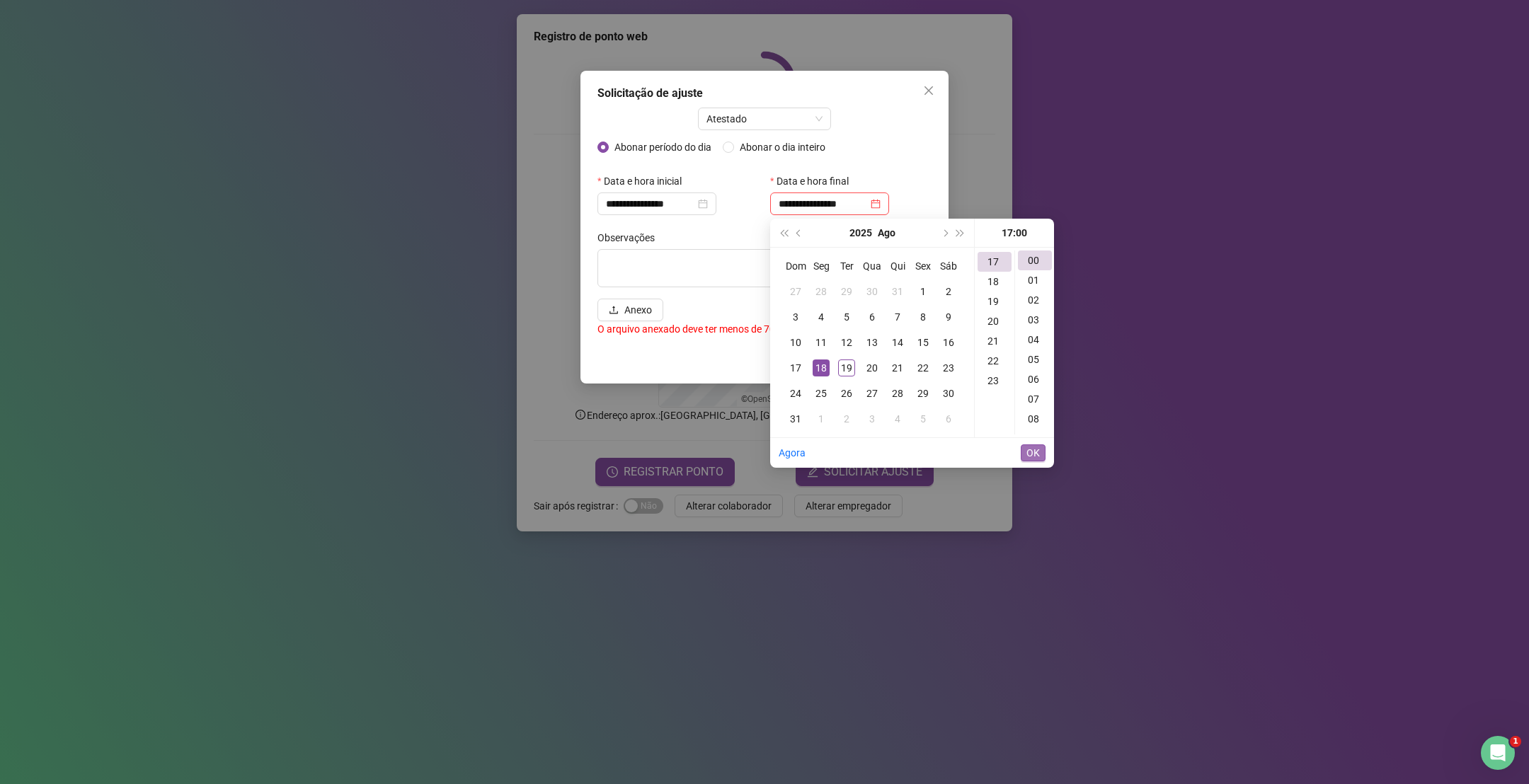
click at [1034, 451] on span "OK" at bounding box center [1033, 453] width 14 height 15
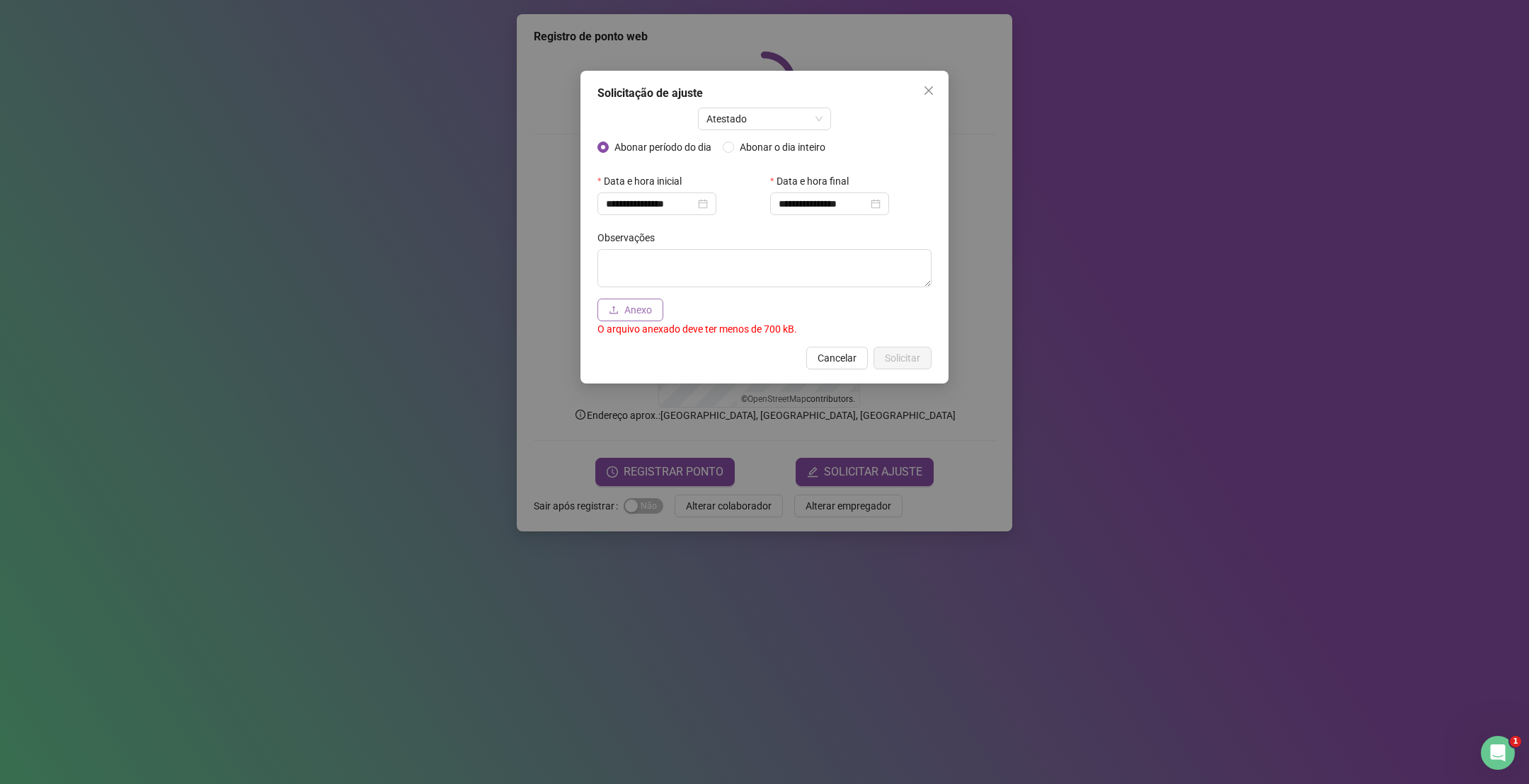
click at [628, 311] on span "Anexo" at bounding box center [638, 310] width 27 height 15
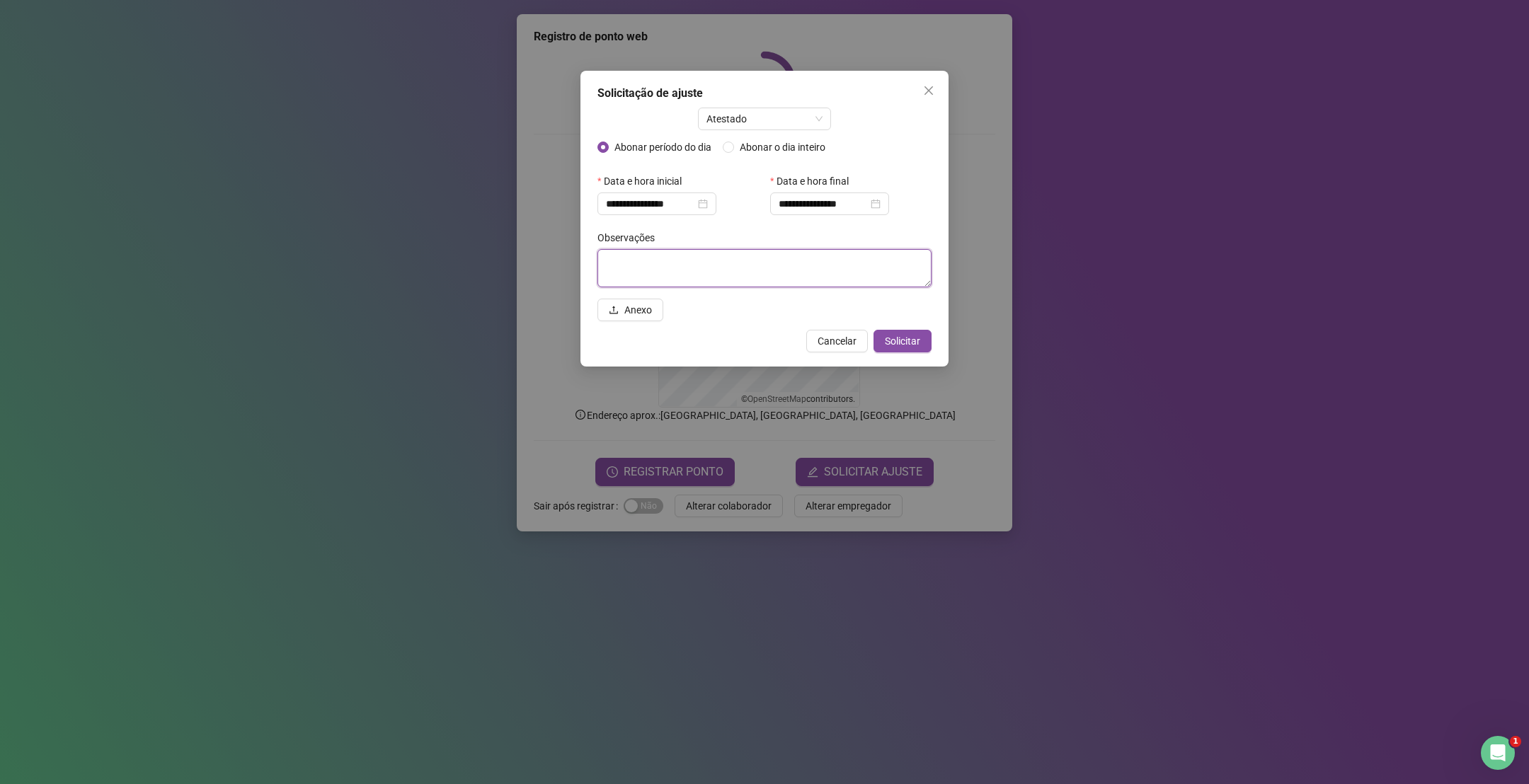
click at [649, 261] on textarea at bounding box center [764, 268] width 334 height 39
click at [829, 336] on span "Cancelar" at bounding box center [836, 342] width 39 height 15
